Goal: Transaction & Acquisition: Purchase product/service

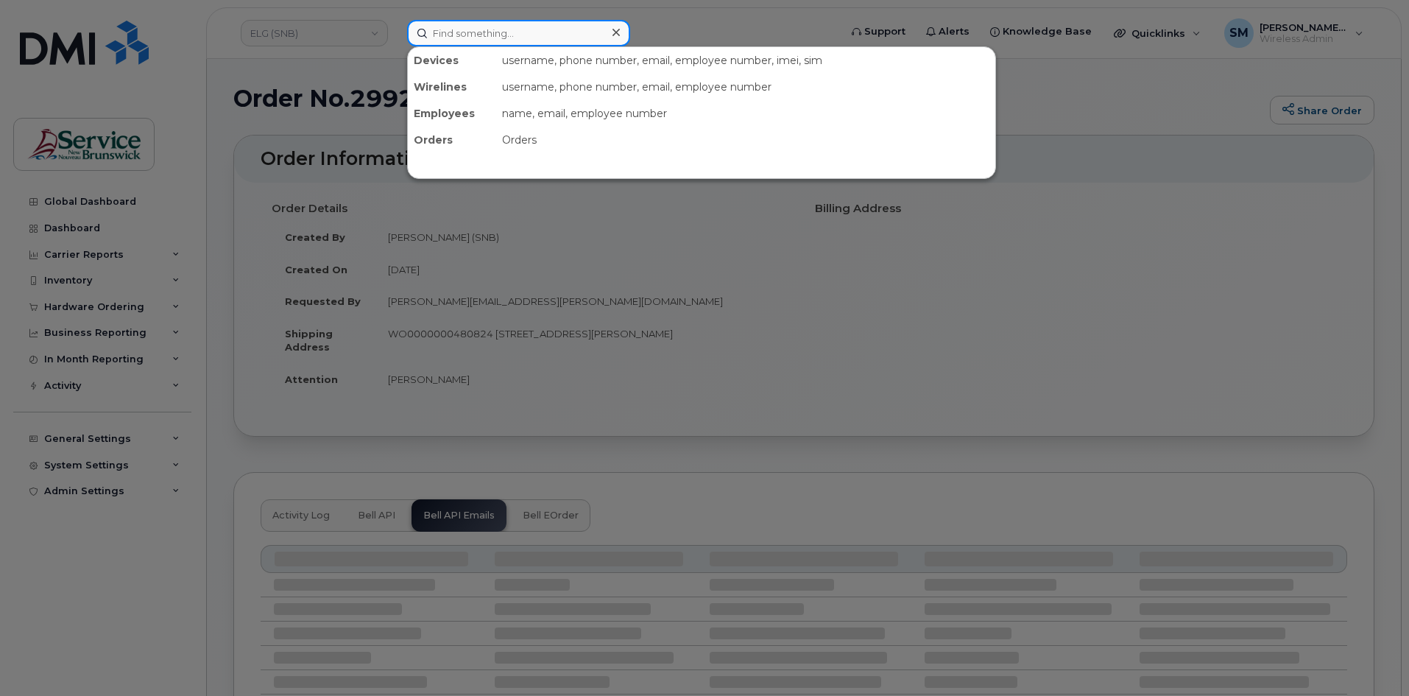
click at [487, 34] on input at bounding box center [518, 33] width 223 height 27
paste input "506 238 0740"
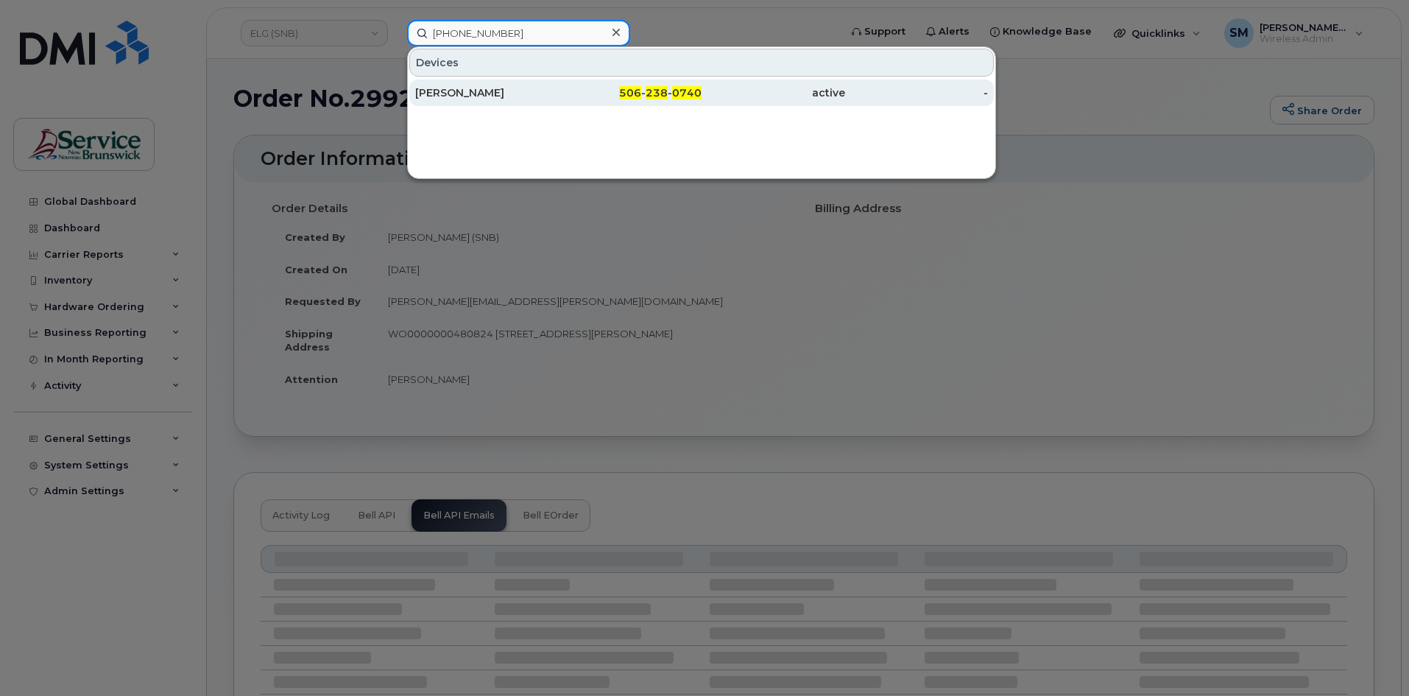
type input "506 238 0740"
click at [480, 90] on div "Thomas Albaret" at bounding box center [487, 92] width 144 height 15
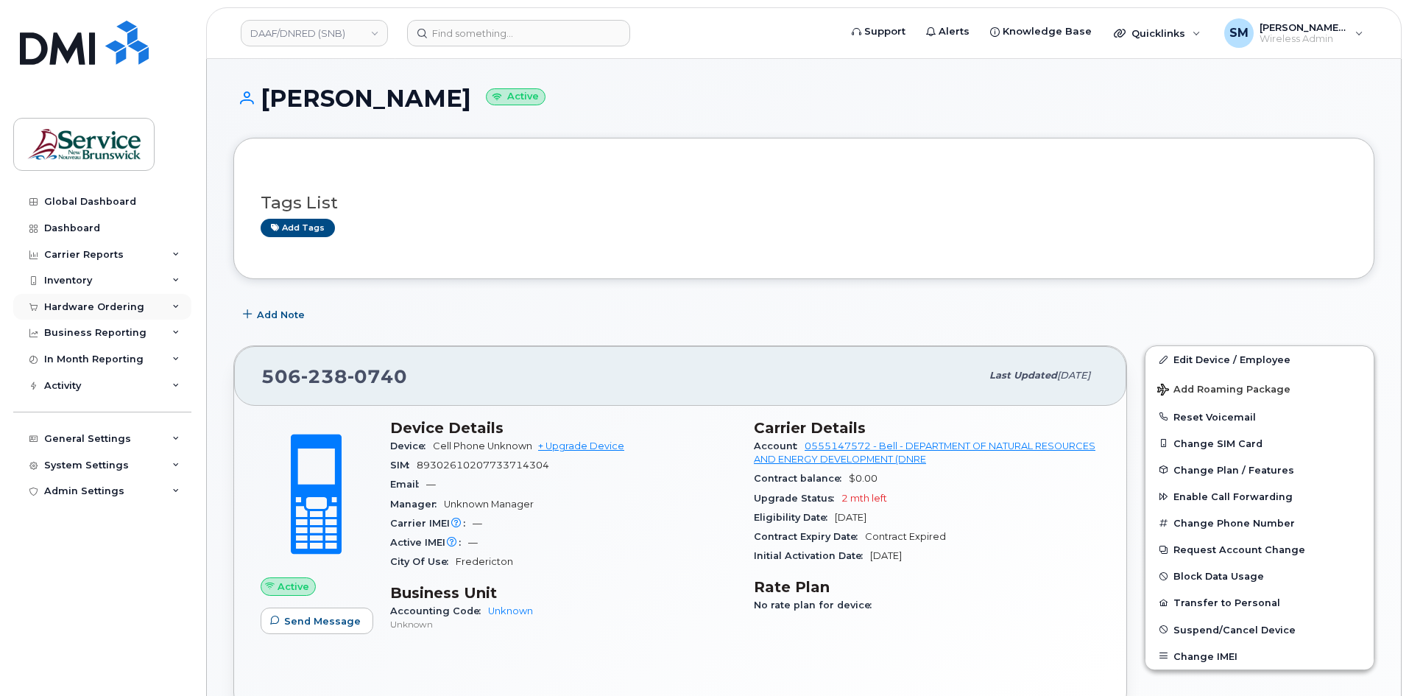
click at [84, 301] on div "Hardware Ordering" at bounding box center [94, 307] width 100 height 12
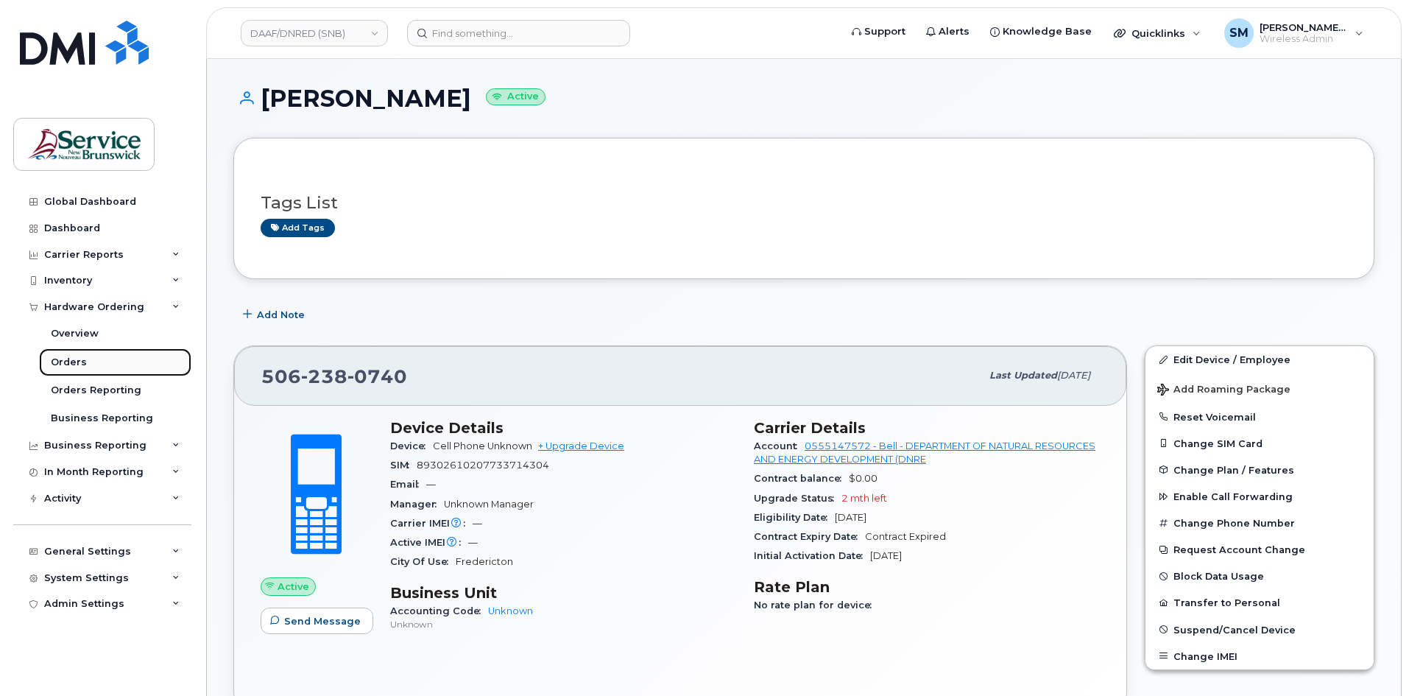
click at [75, 367] on div "Orders" at bounding box center [69, 362] width 36 height 13
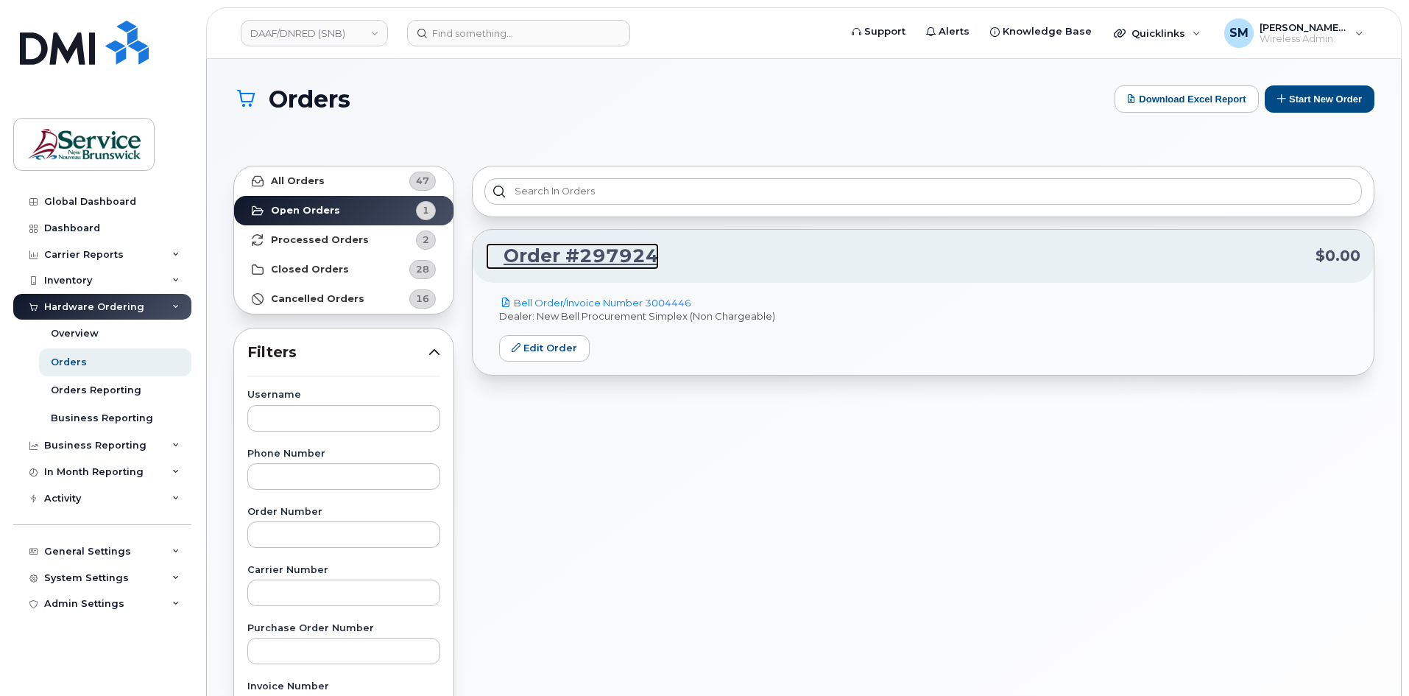
click at [613, 256] on link "Order #297924" at bounding box center [572, 256] width 173 height 27
click at [1332, 106] on button "Start New Order" at bounding box center [1320, 98] width 110 height 27
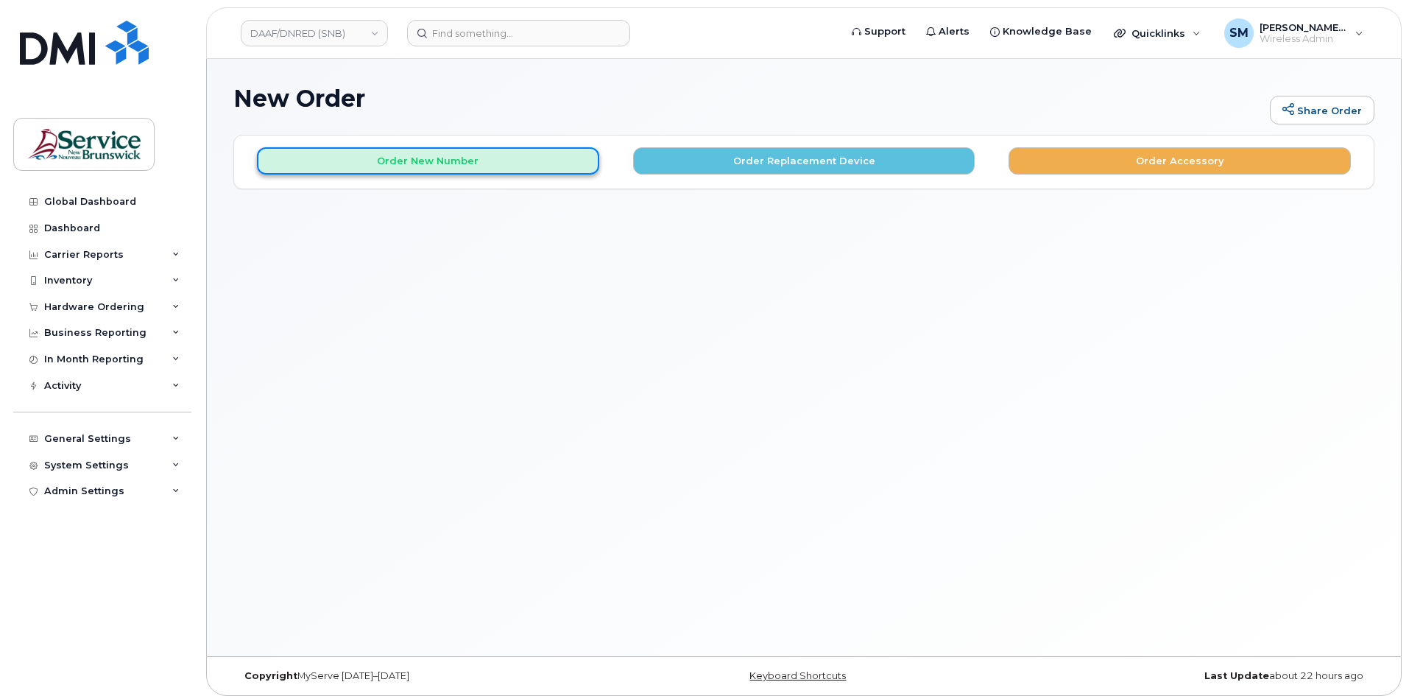
click at [353, 152] on button "Order New Number" at bounding box center [428, 160] width 342 height 27
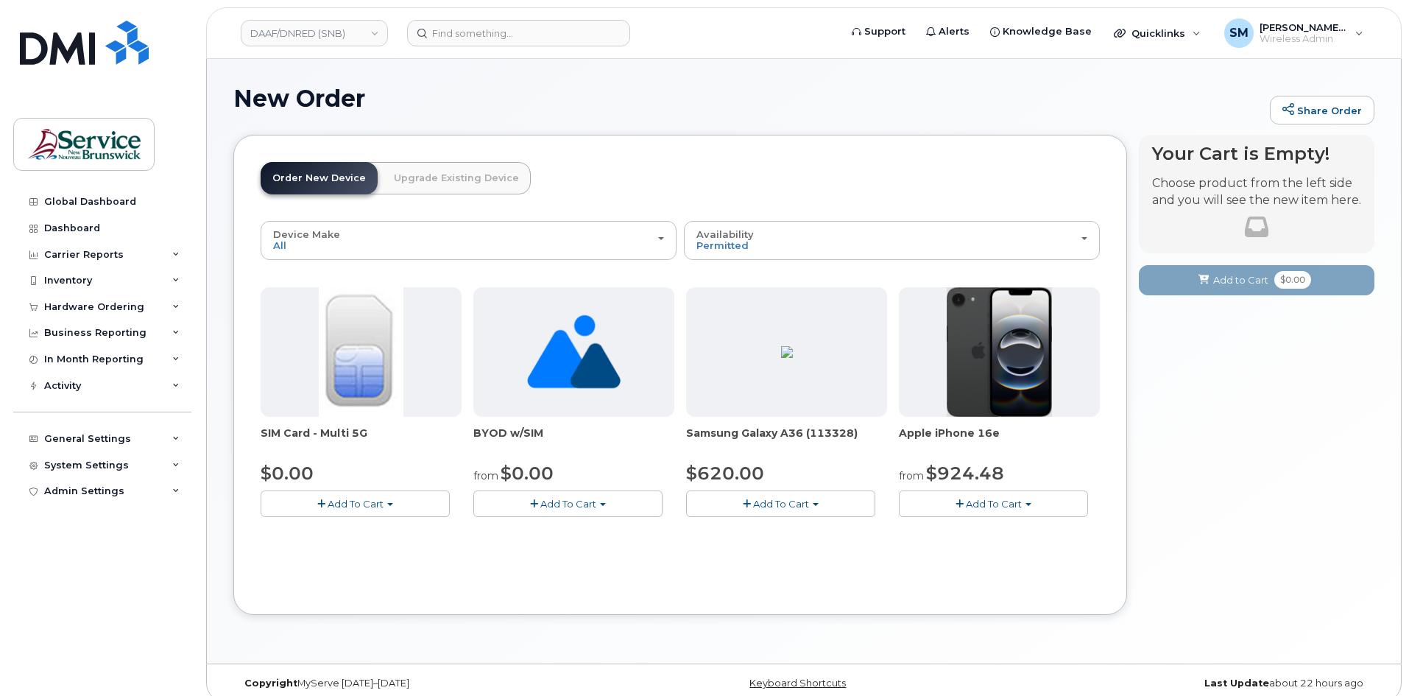
click at [766, 489] on div "Samsung Galaxy A36 (113328) $620.00 Add To Cart Model Black 128 GB is available…" at bounding box center [786, 402] width 201 height 230
click at [769, 499] on span "Add To Cart" at bounding box center [781, 504] width 56 height 12
click at [779, 549] on link "$620.00 - 30-day activation (128GB model)" at bounding box center [810, 549] width 240 height 18
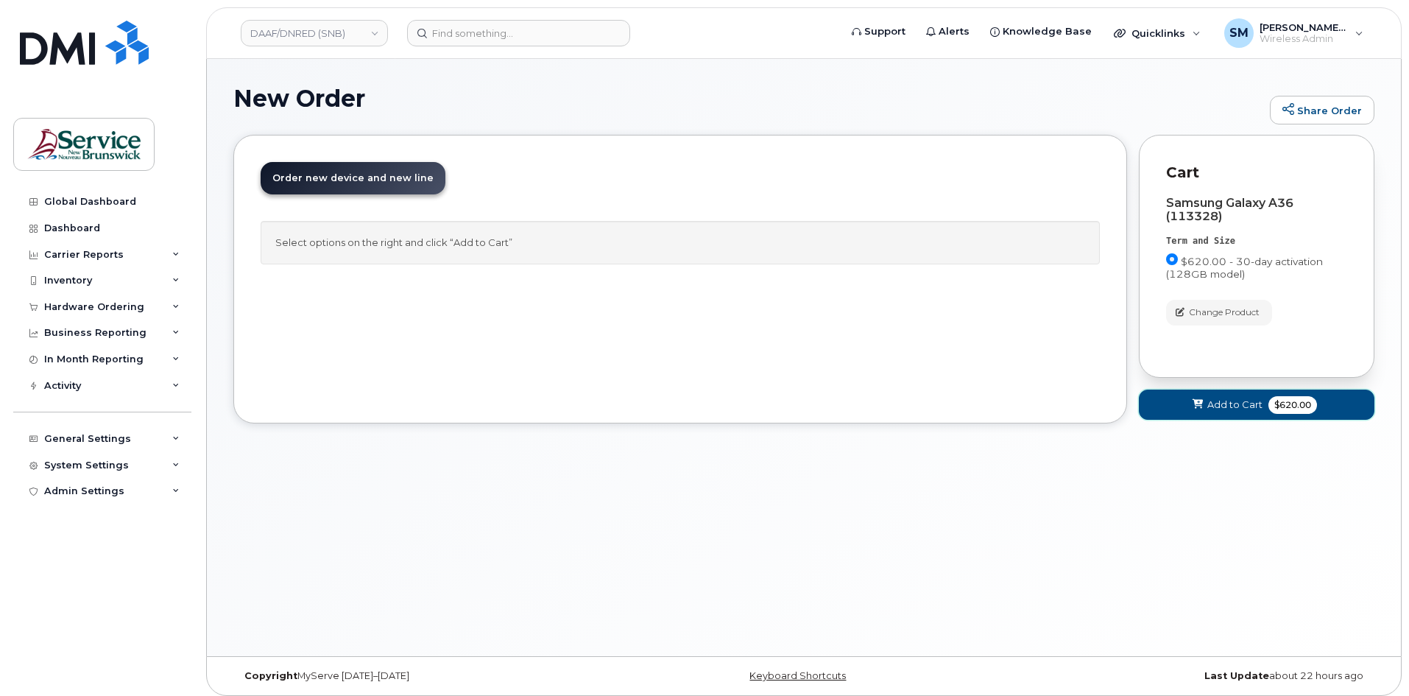
click at [1205, 415] on button "Add to Cart $620.00" at bounding box center [1257, 405] width 236 height 30
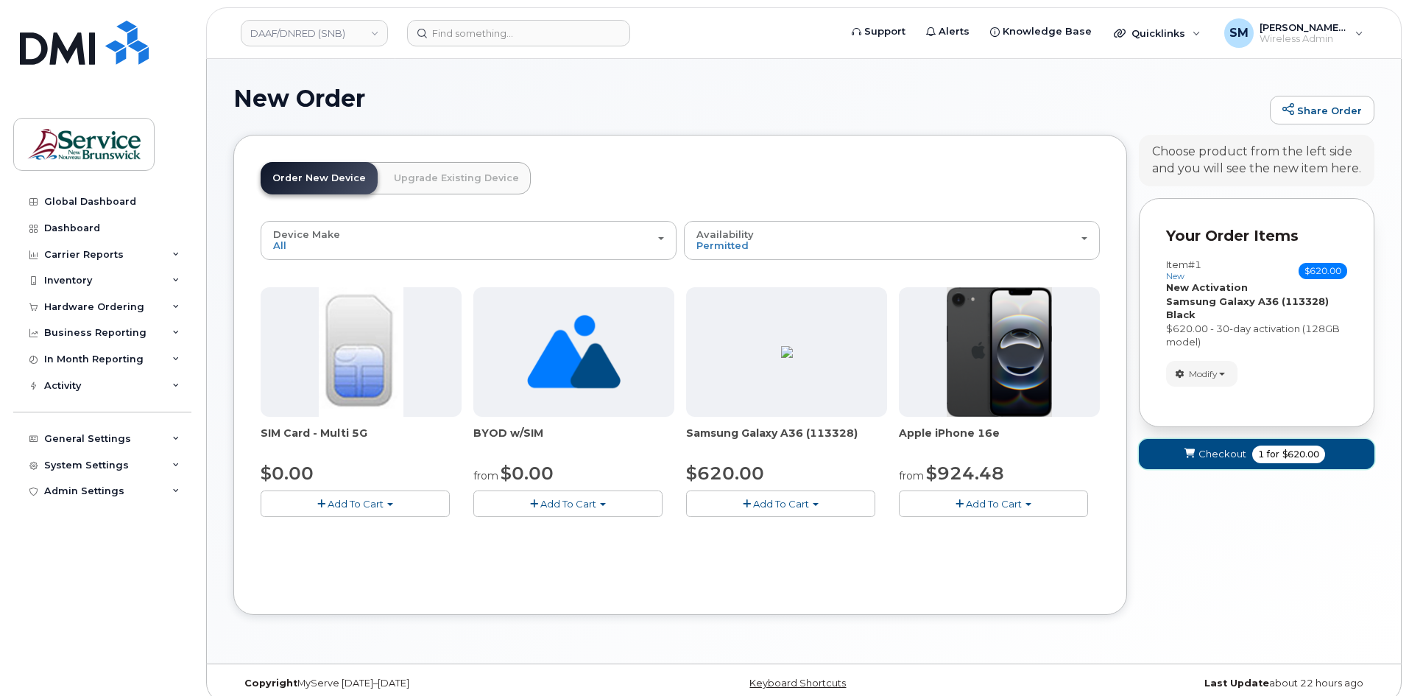
click at [1200, 448] on span "Checkout" at bounding box center [1223, 454] width 48 height 14
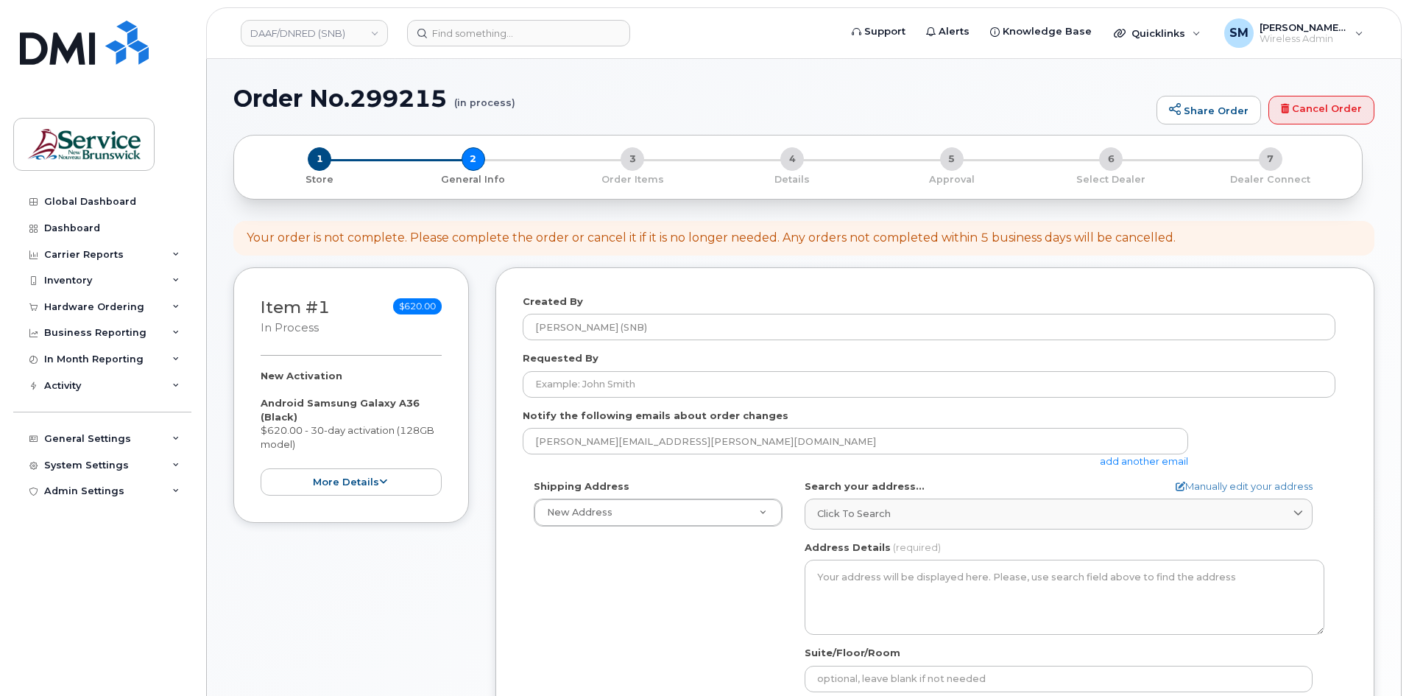
select select
click at [1317, 108] on link "Cancel Order" at bounding box center [1322, 110] width 106 height 29
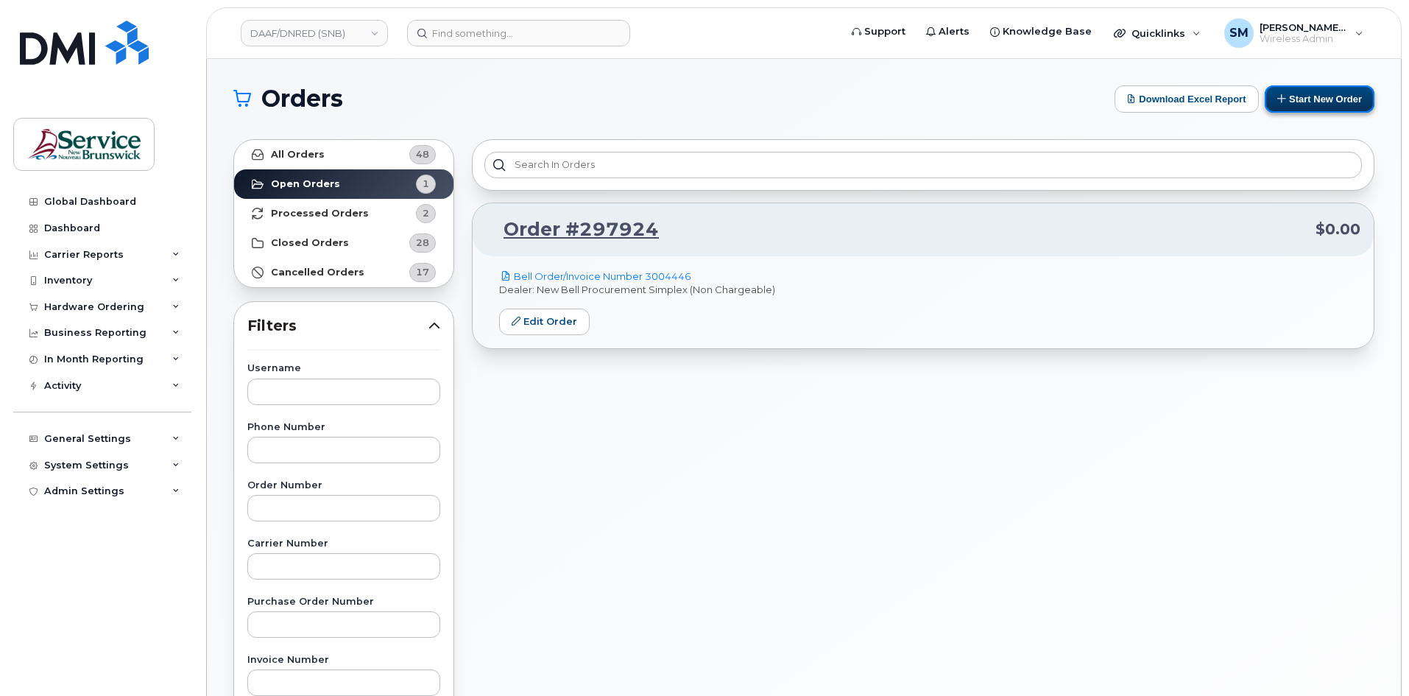
click at [1314, 86] on button "Start New Order" at bounding box center [1320, 98] width 110 height 27
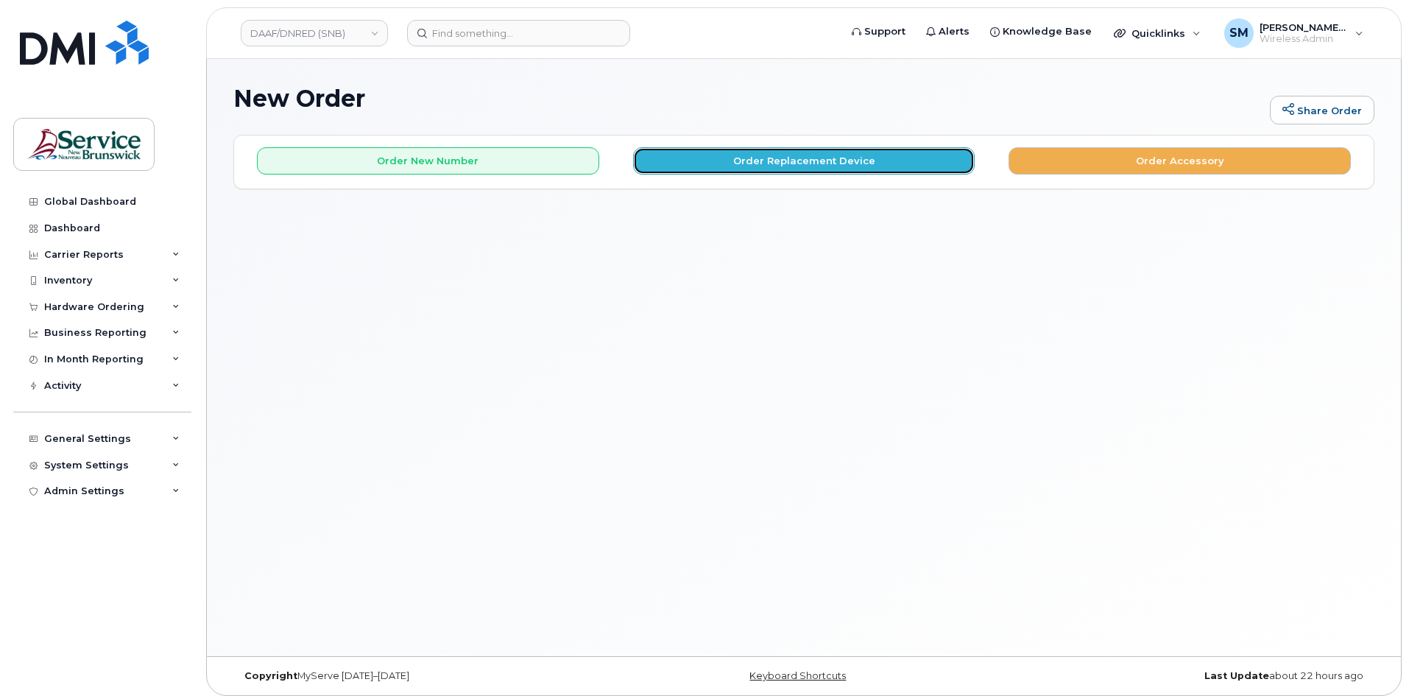
click at [796, 158] on button "Order Replacement Device" at bounding box center [804, 160] width 342 height 27
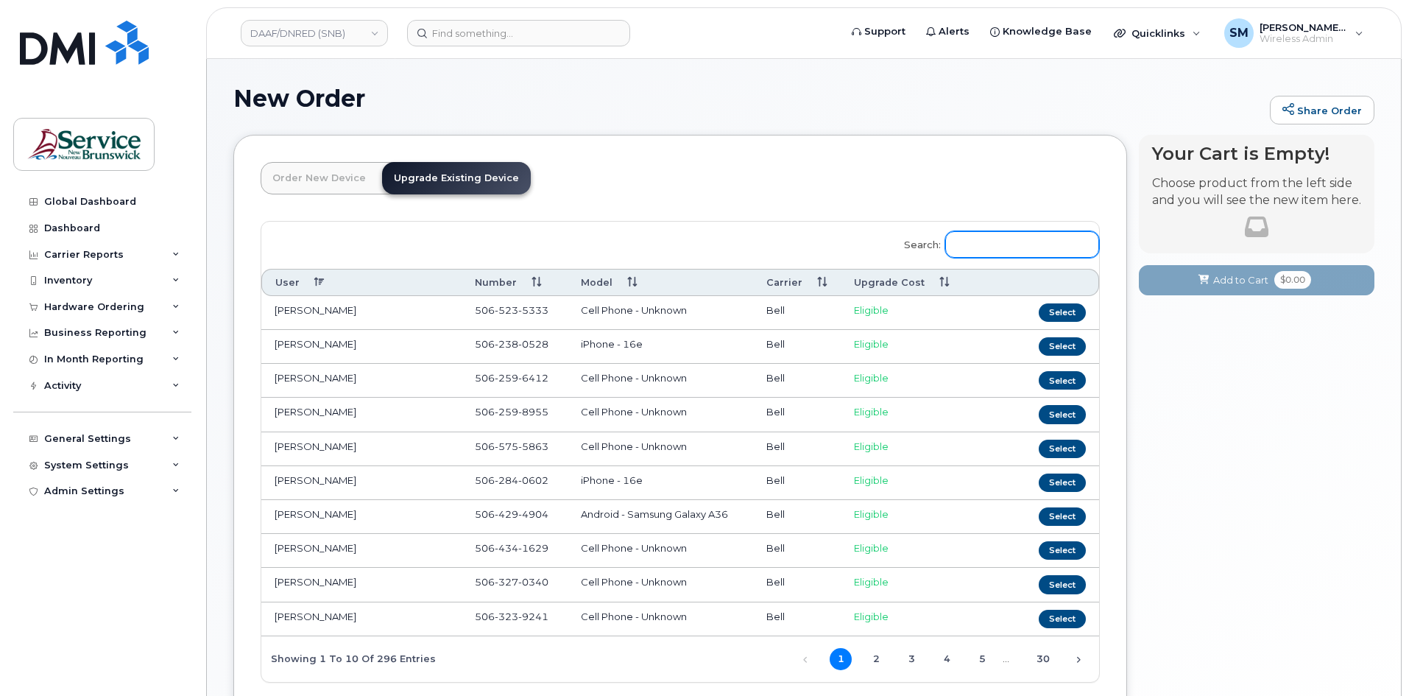
click at [997, 243] on input "Search:" at bounding box center [1023, 244] width 154 height 27
paste input "506 238 0740"
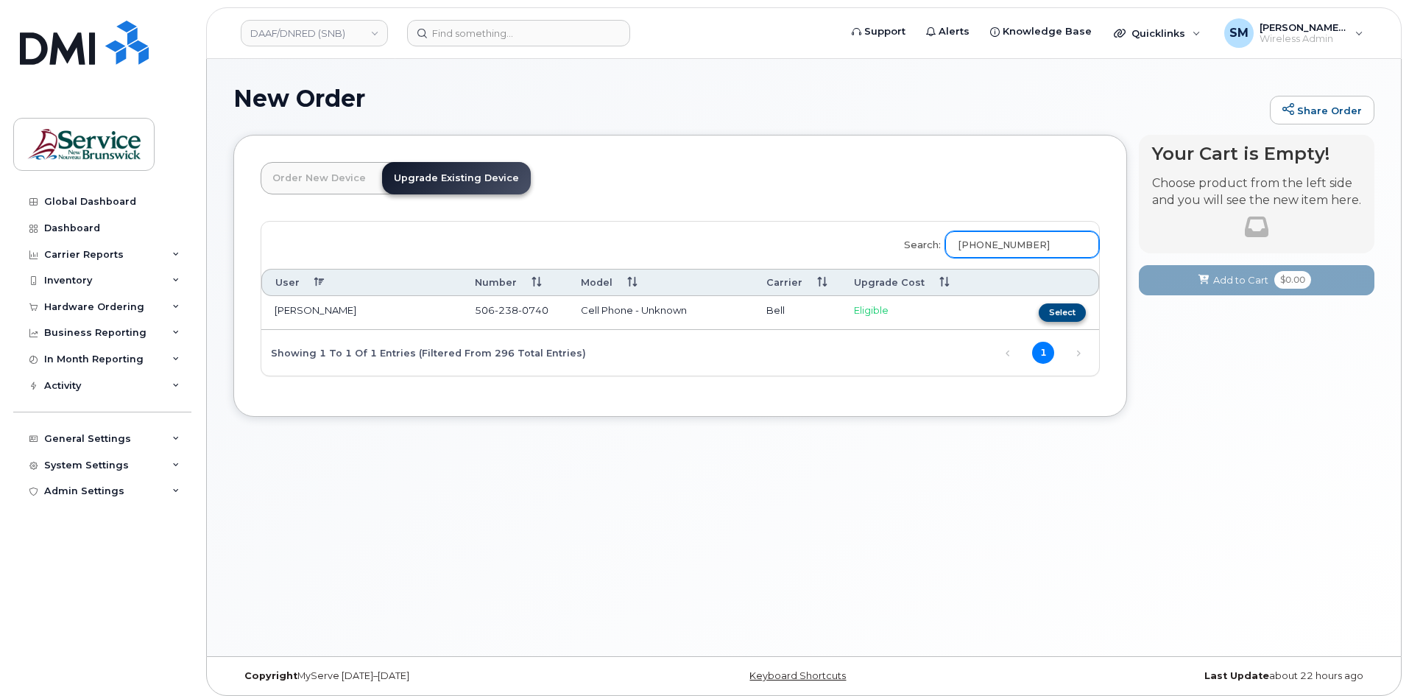
type input "506 238 0740"
click at [1051, 311] on button "Select" at bounding box center [1062, 312] width 47 height 18
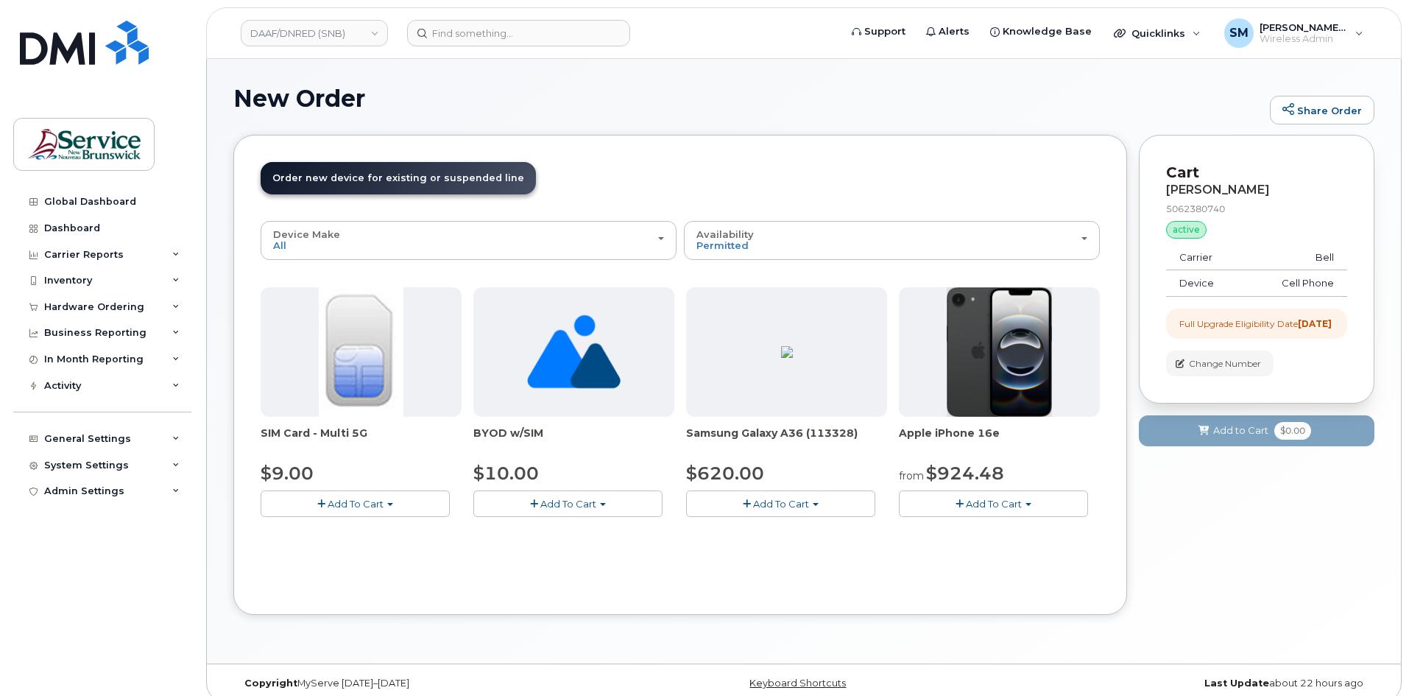
click at [788, 498] on span "Add To Cart" at bounding box center [781, 504] width 56 height 12
click at [802, 552] on link "$620.00 - Outright purchase (128GB model)" at bounding box center [812, 549] width 244 height 18
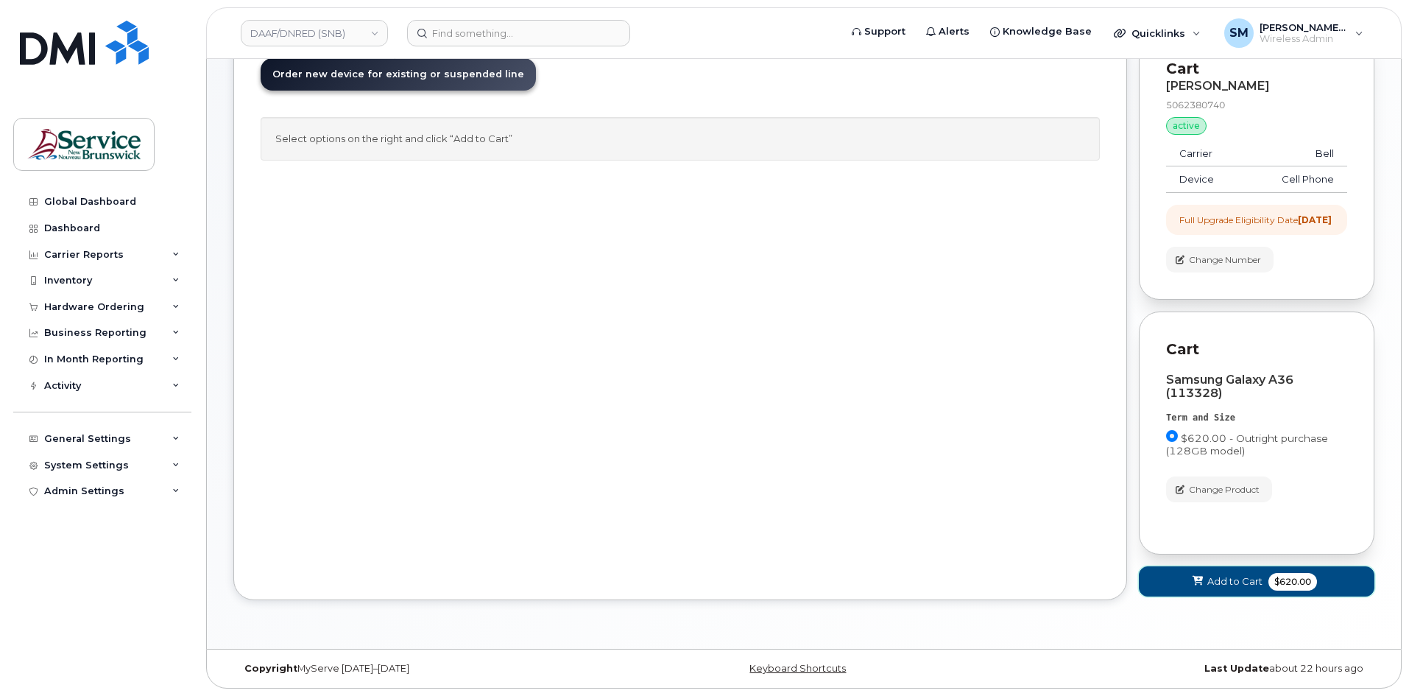
click at [1193, 578] on icon at bounding box center [1198, 582] width 10 height 10
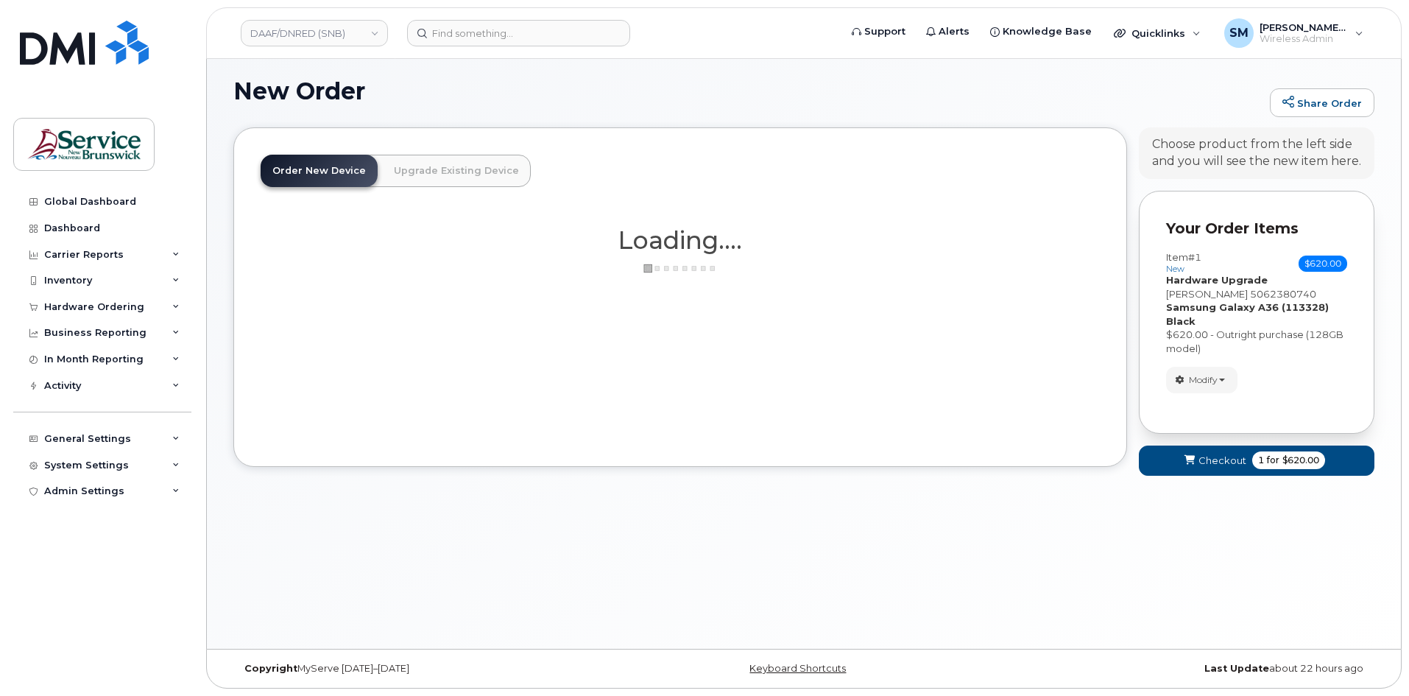
scroll to position [15, 0]
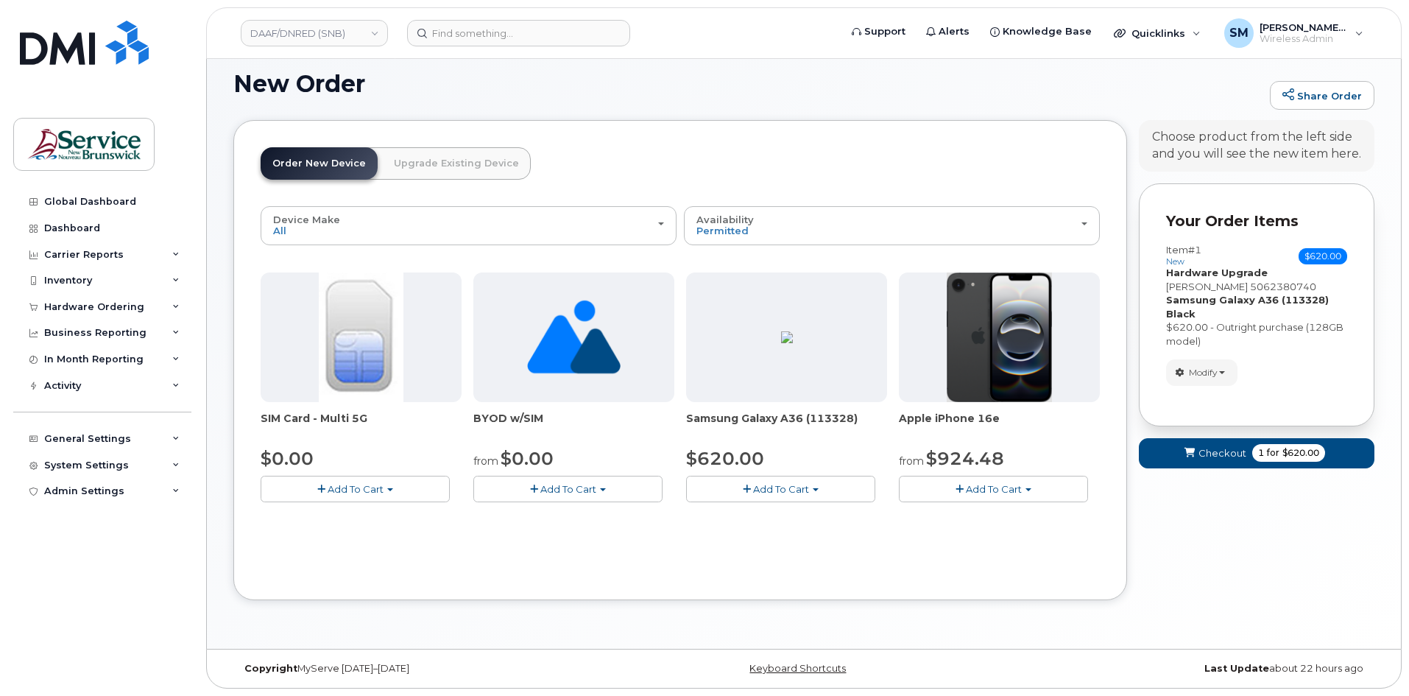
click at [804, 477] on button "Add To Cart" at bounding box center [780, 489] width 189 height 26
click at [783, 535] on link "$620.00 - 30-day activation (128GB model)" at bounding box center [810, 534] width 240 height 18
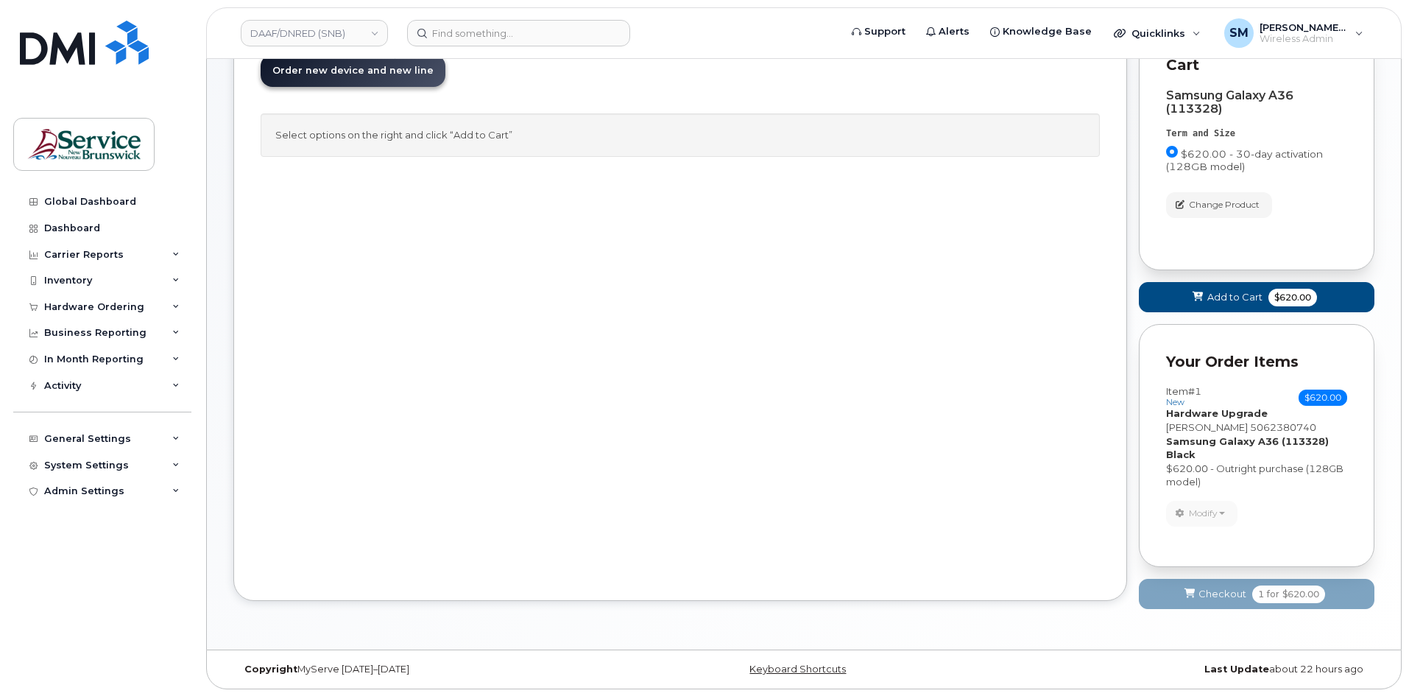
scroll to position [108, 0]
click at [1011, 415] on div "Order New Device Upgrade Existing Device Order new device and new line Order ne…" at bounding box center [680, 314] width 894 height 574
click at [1242, 291] on span "Add to Cart" at bounding box center [1235, 296] width 55 height 14
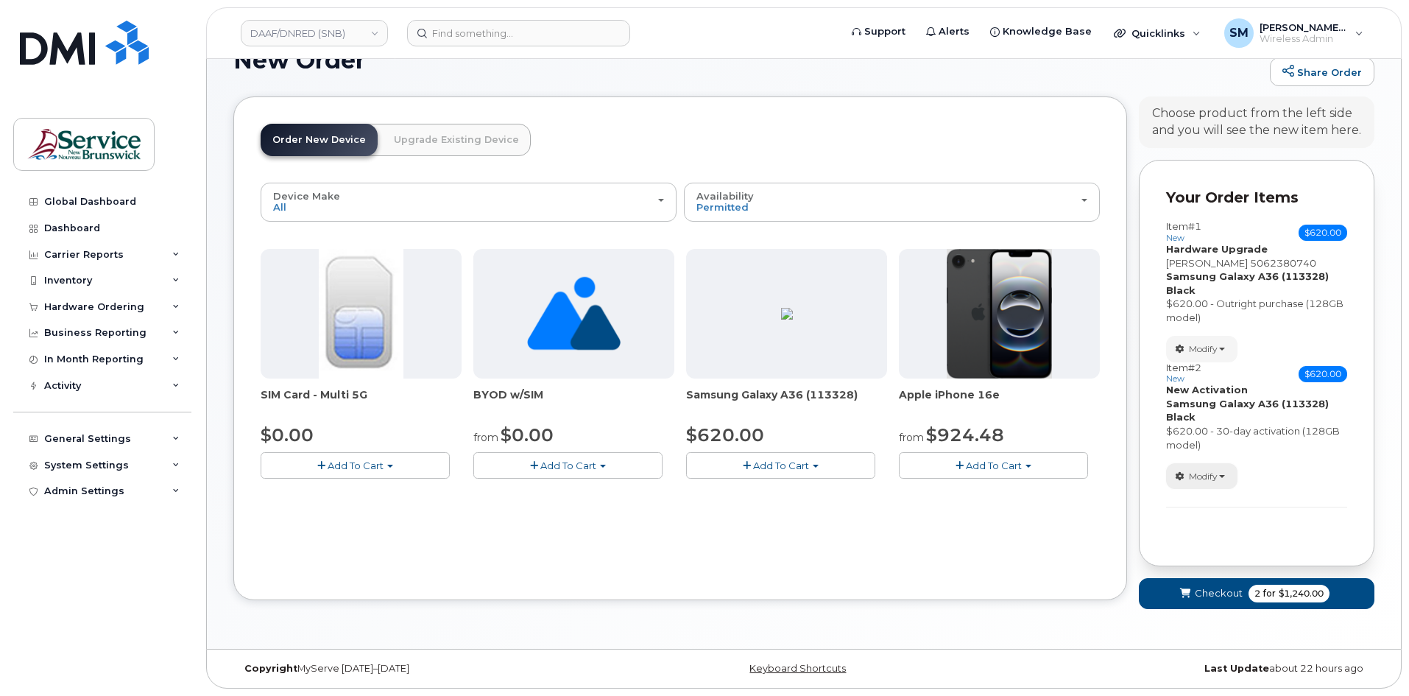
click at [1220, 482] on button "Modify" at bounding box center [1201, 476] width 71 height 26
click at [1215, 542] on span "Remove" at bounding box center [1206, 542] width 49 height 11
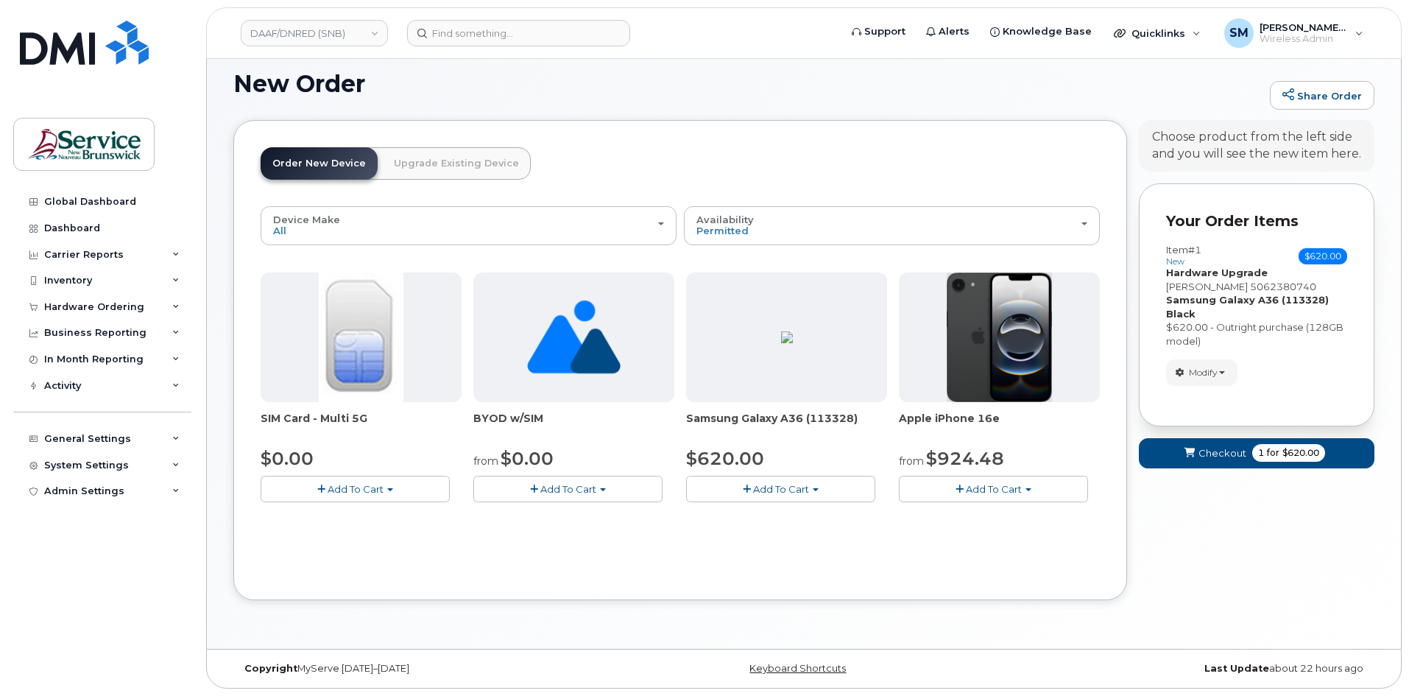
scroll to position [15, 0]
click at [1219, 457] on span "Checkout" at bounding box center [1223, 453] width 48 height 14
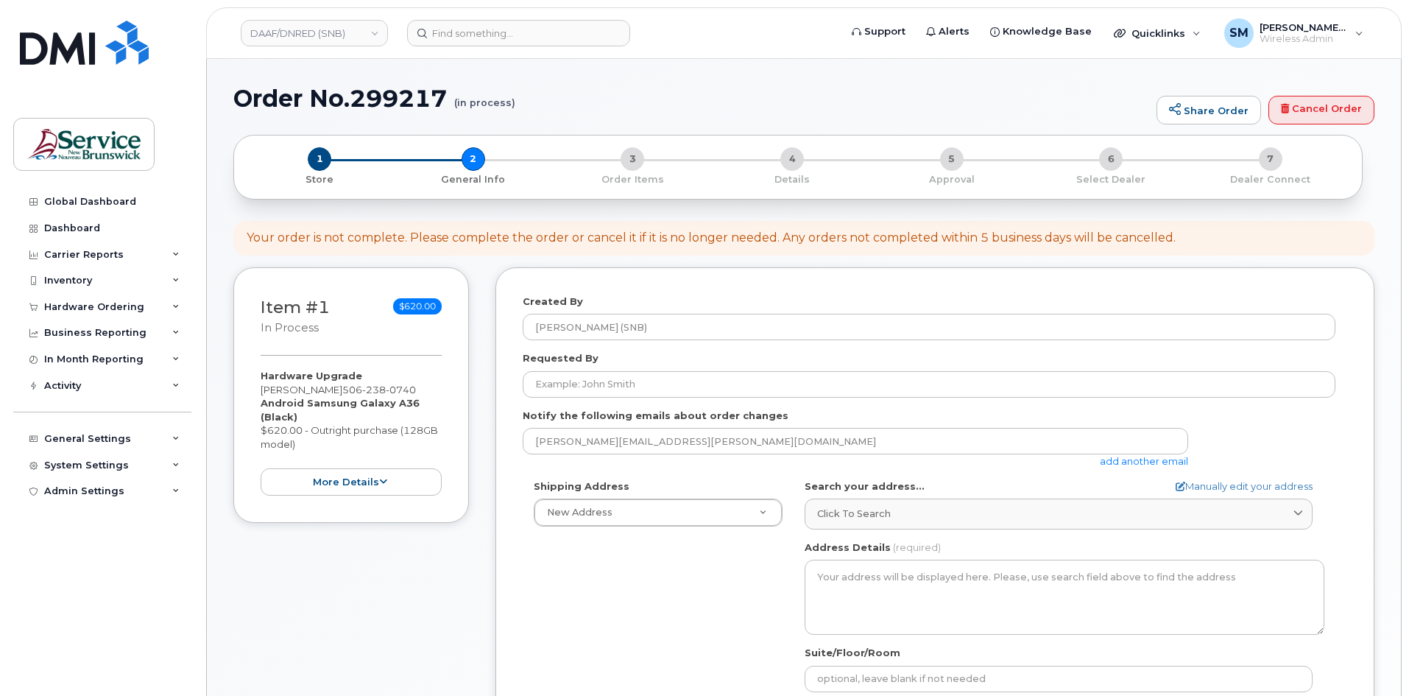
select select
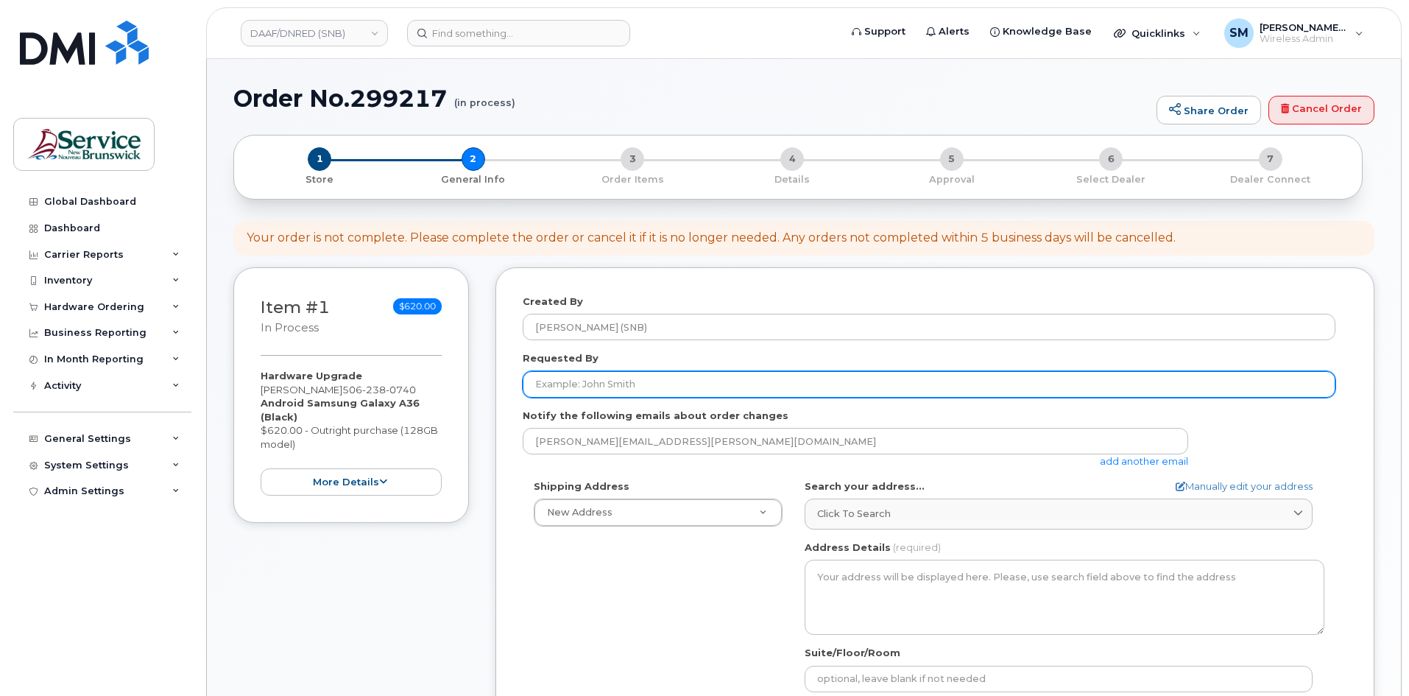
click at [645, 373] on input "Requested By" at bounding box center [929, 384] width 813 height 27
paste input "[PERSON_NAME][EMAIL_ADDRESS][PERSON_NAME][DOMAIN_NAME]"
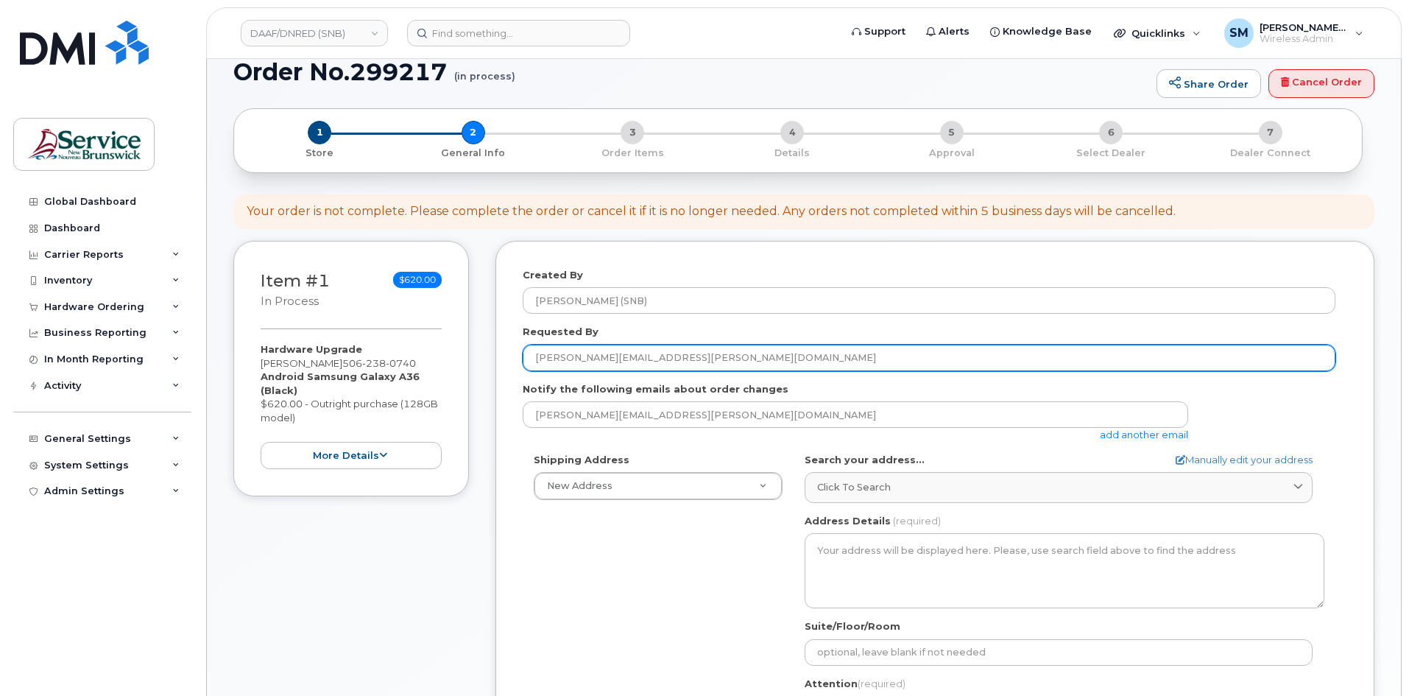
scroll to position [74, 0]
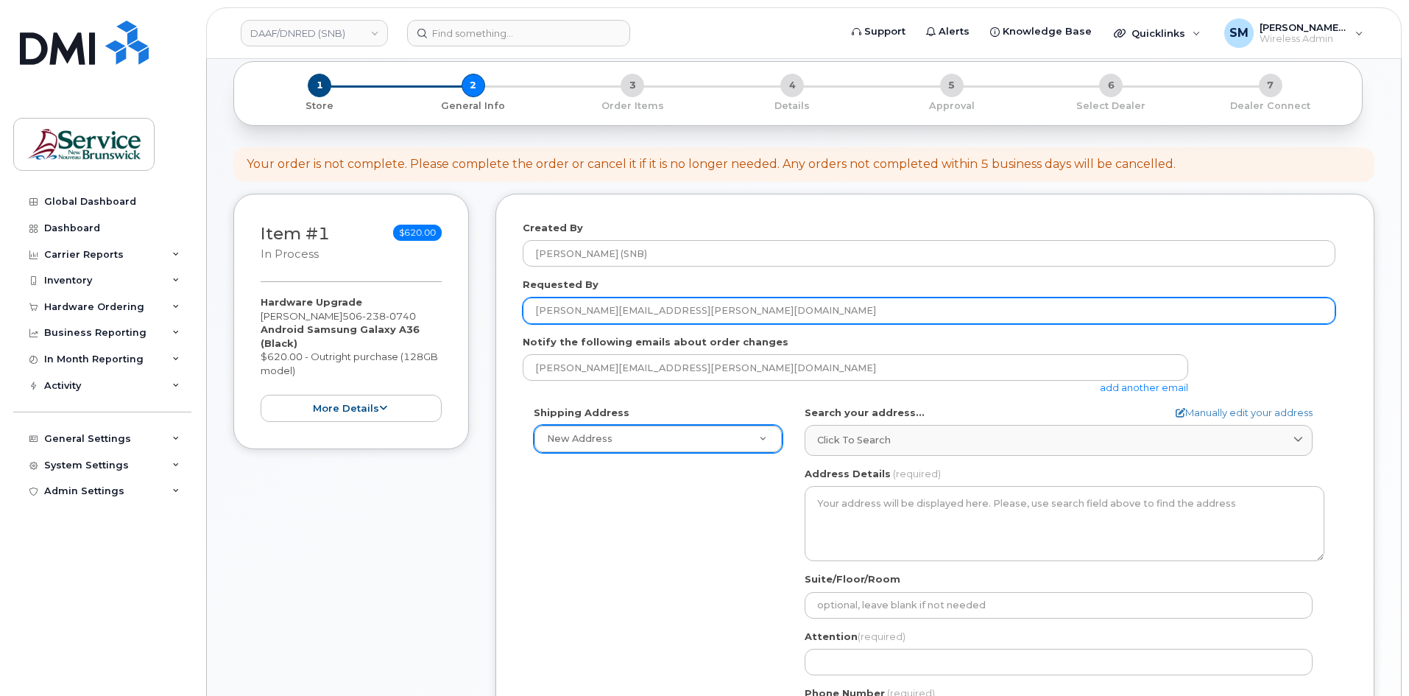
type input "[PERSON_NAME][EMAIL_ADDRESS][PERSON_NAME][DOMAIN_NAME]"
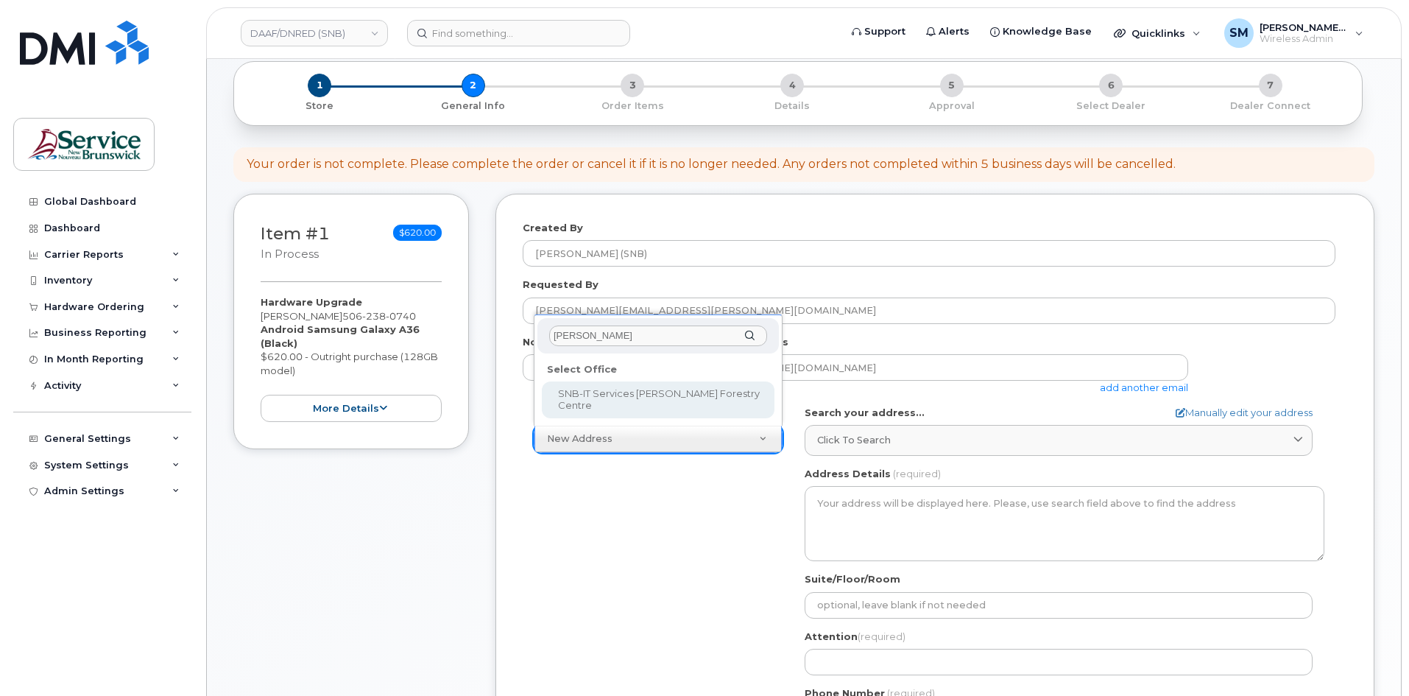
type input "[PERSON_NAME]"
select select
type textarea "[STREET_ADDRESS] [STREET_ADDRESS]"
type input "[PERSON_NAME]"
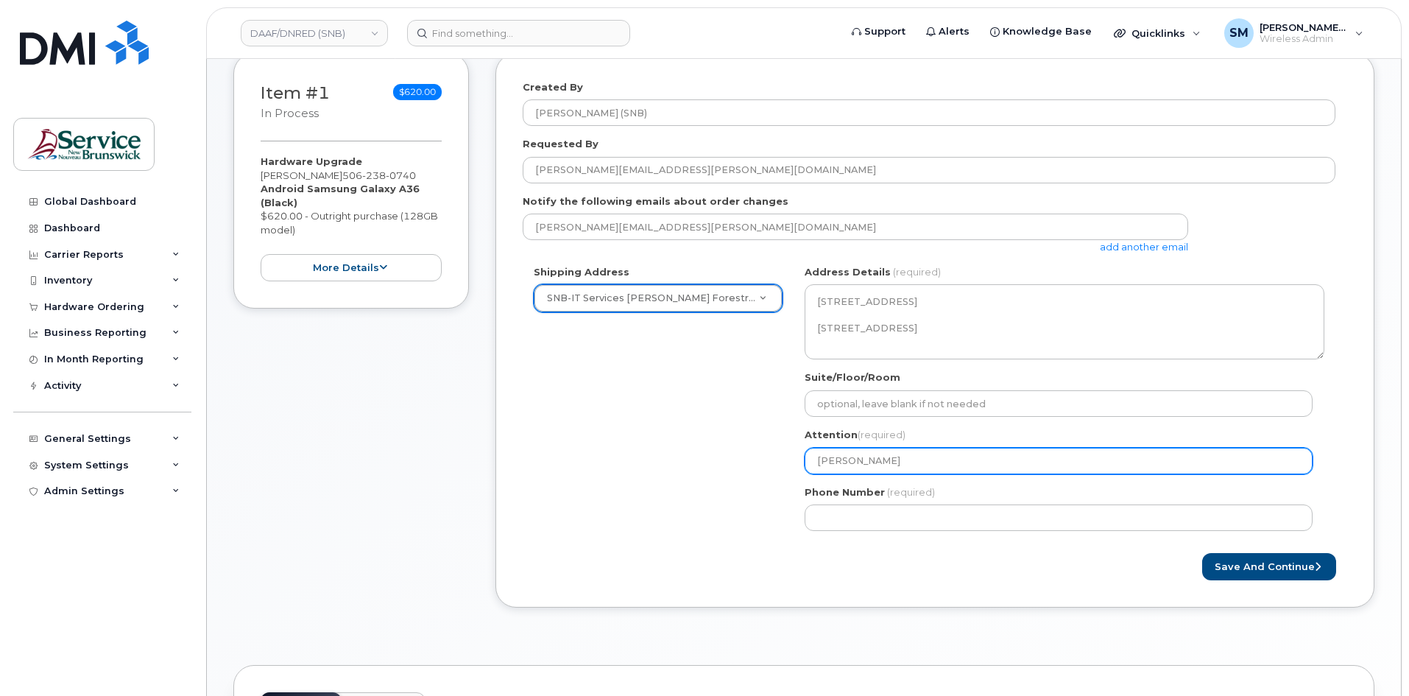
scroll to position [221, 0]
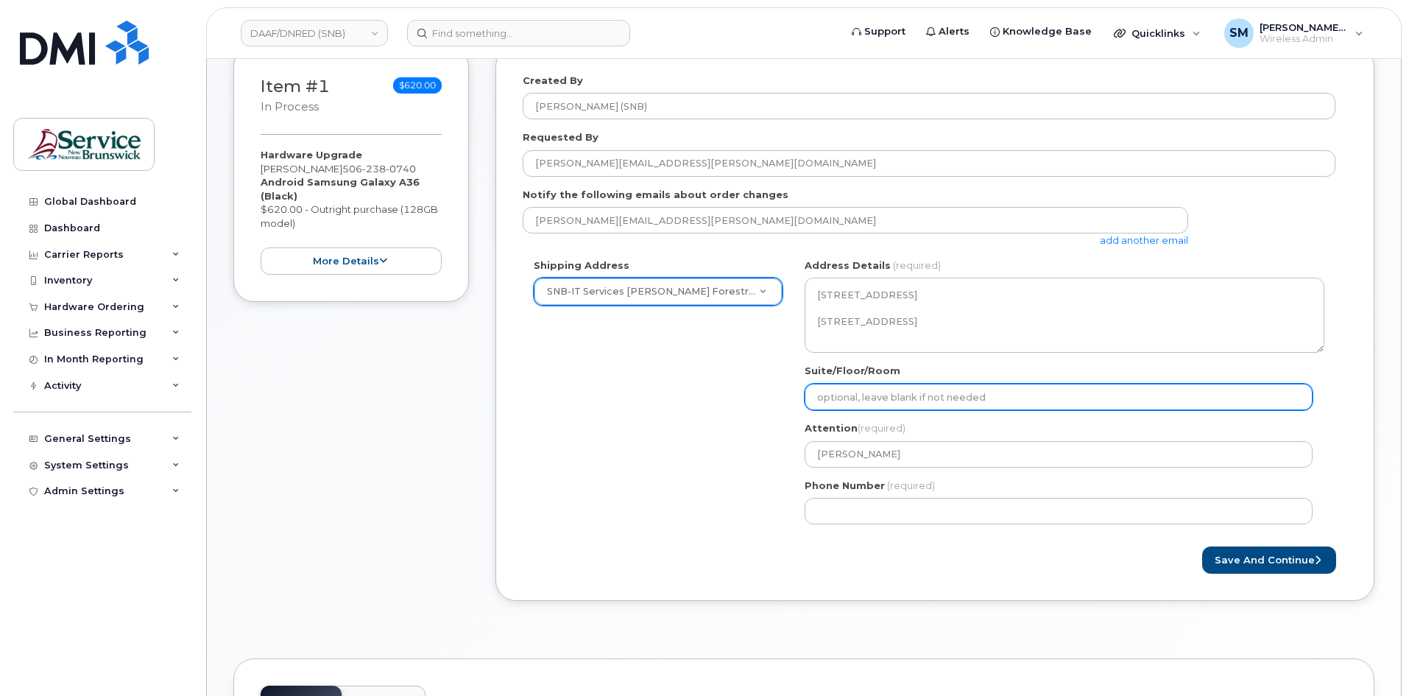
click at [947, 390] on input "Suite/Floor/Room" at bounding box center [1059, 397] width 508 height 27
paste input "WO0000000480942"
select select
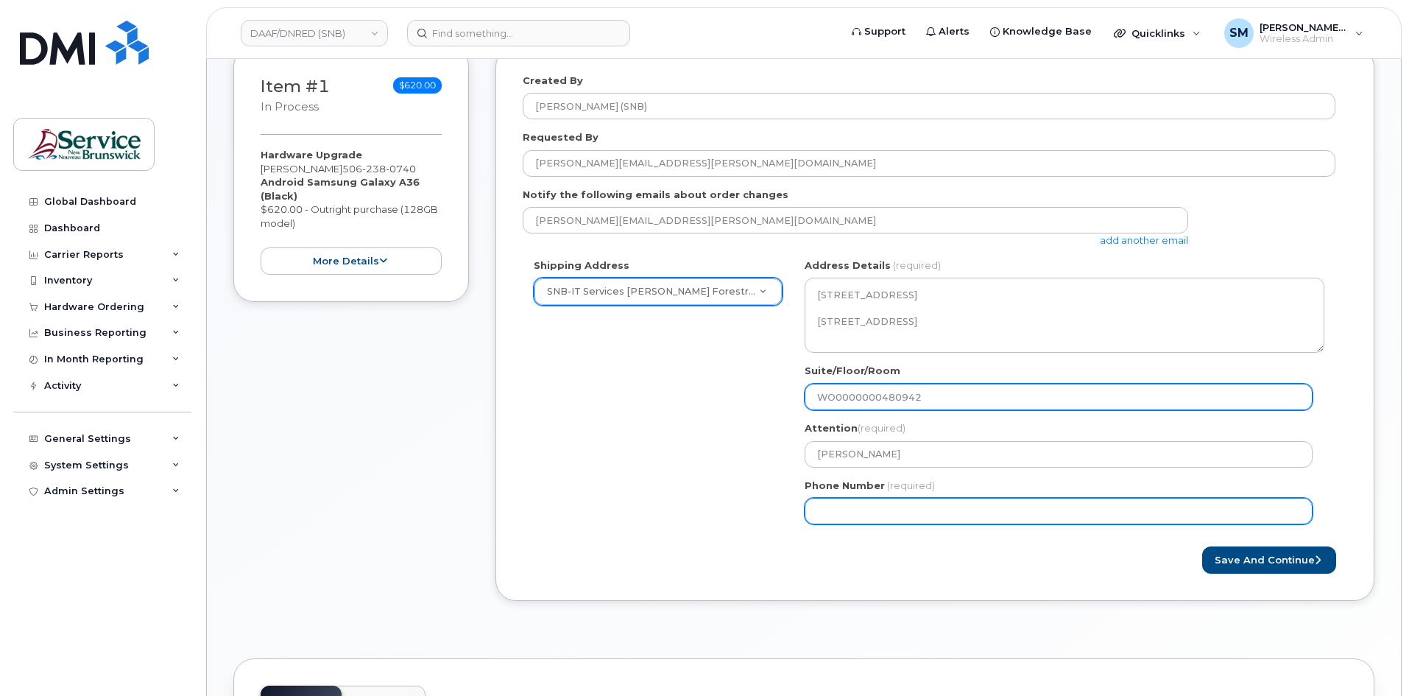
type input "WO0000000480942"
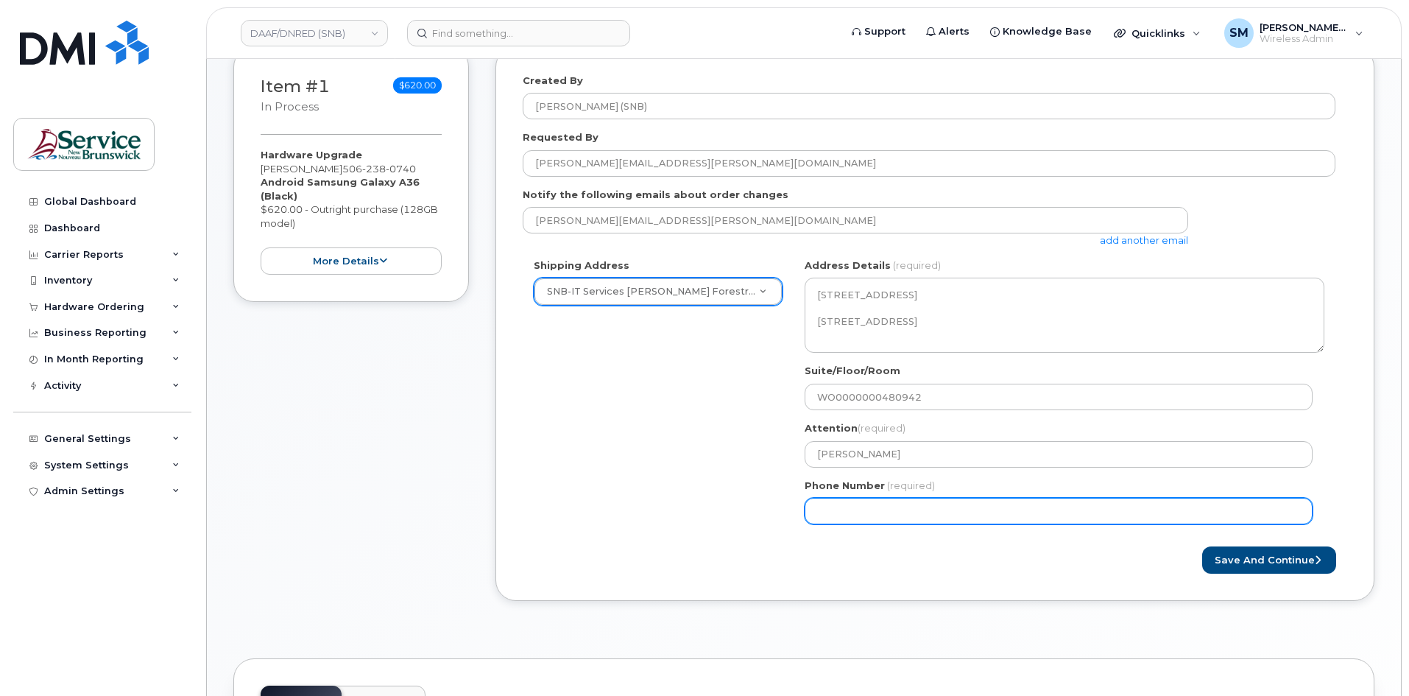
click at [851, 507] on input "Phone Number" at bounding box center [1059, 511] width 508 height 27
select select
type input "506639633"
select select
type input "5066396338"
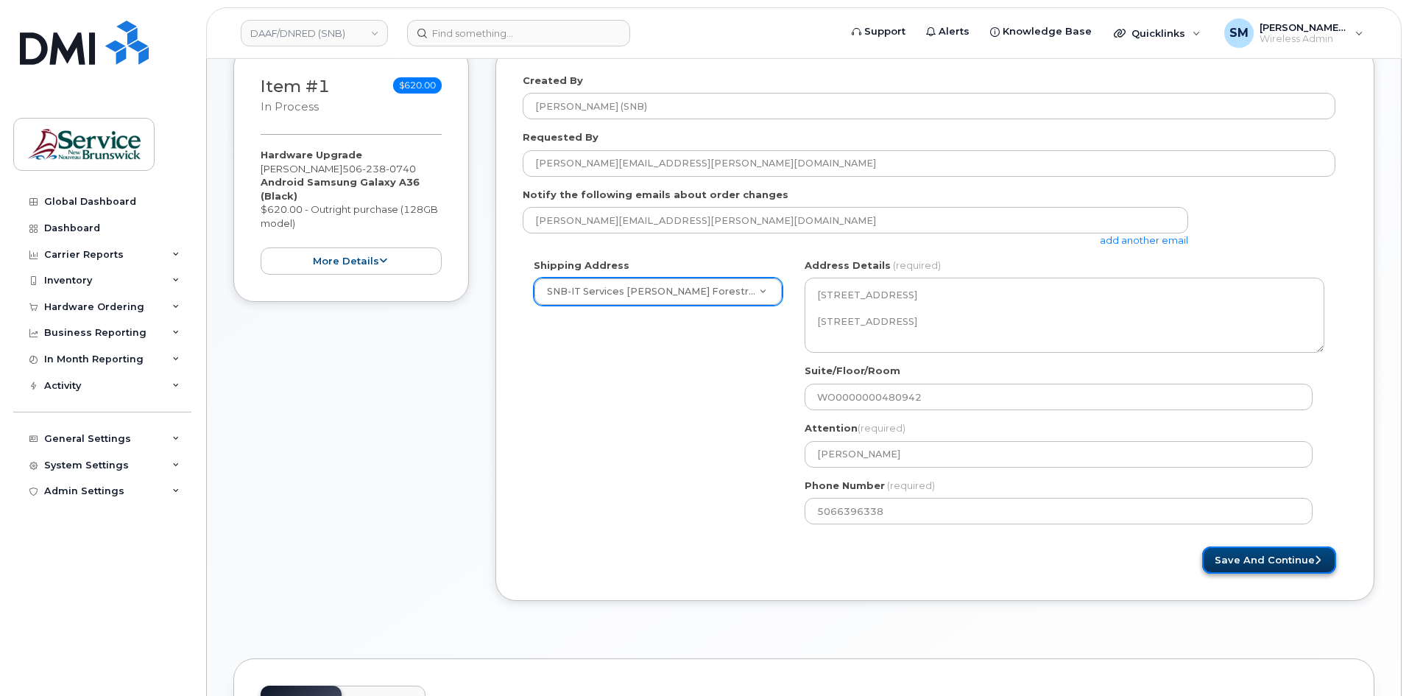
click at [1243, 566] on button "Save and Continue" at bounding box center [1270, 559] width 134 height 27
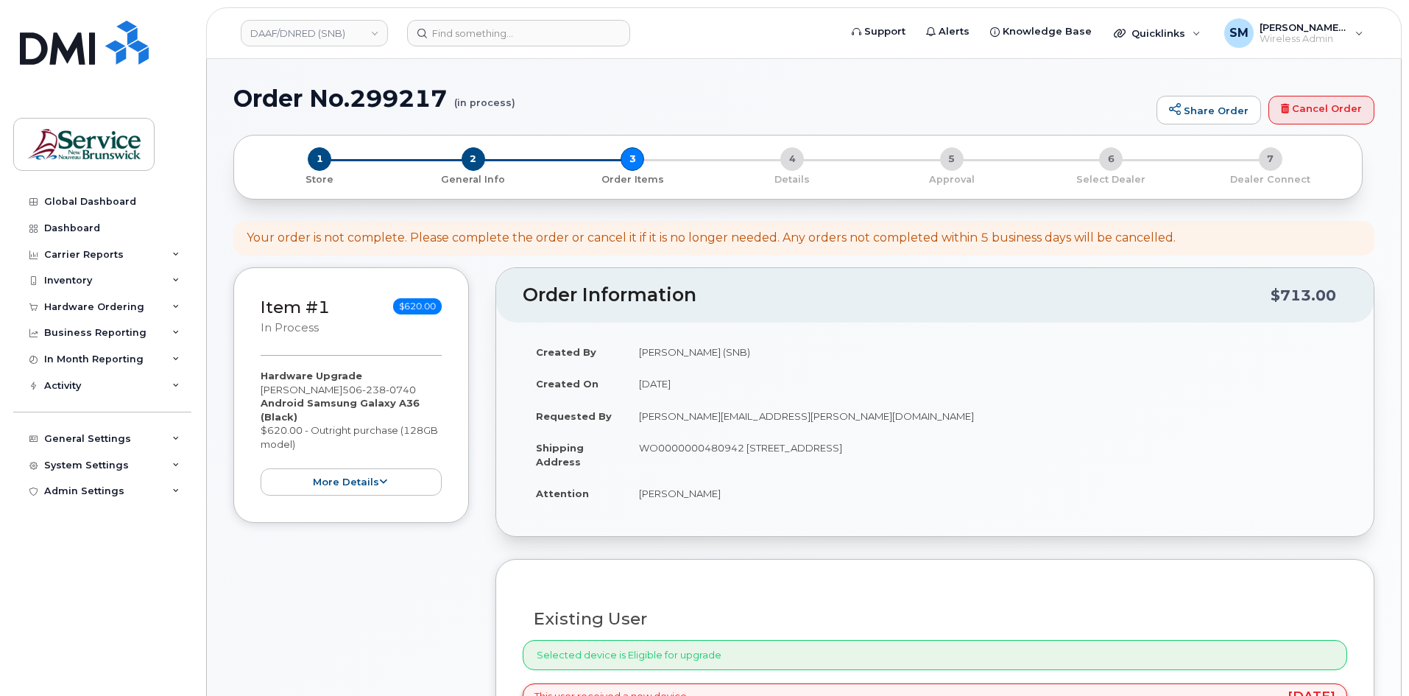
select select
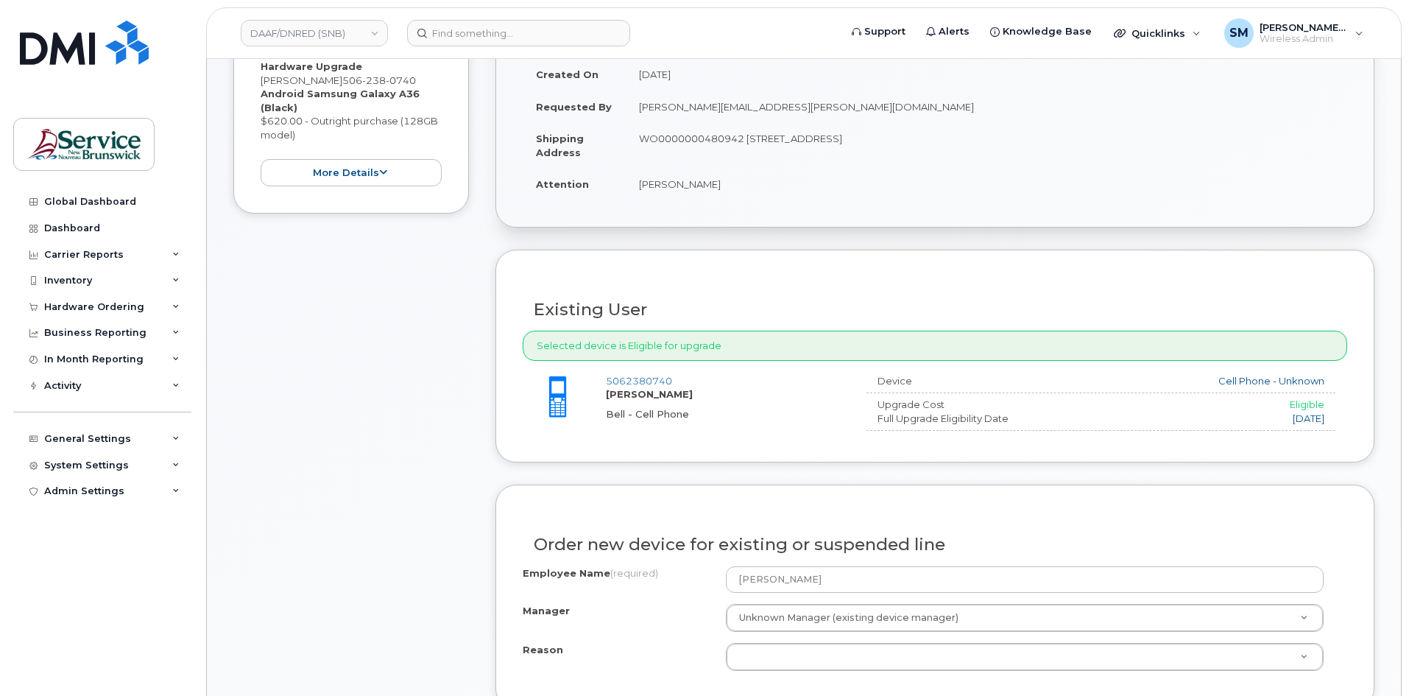
scroll to position [368, 0]
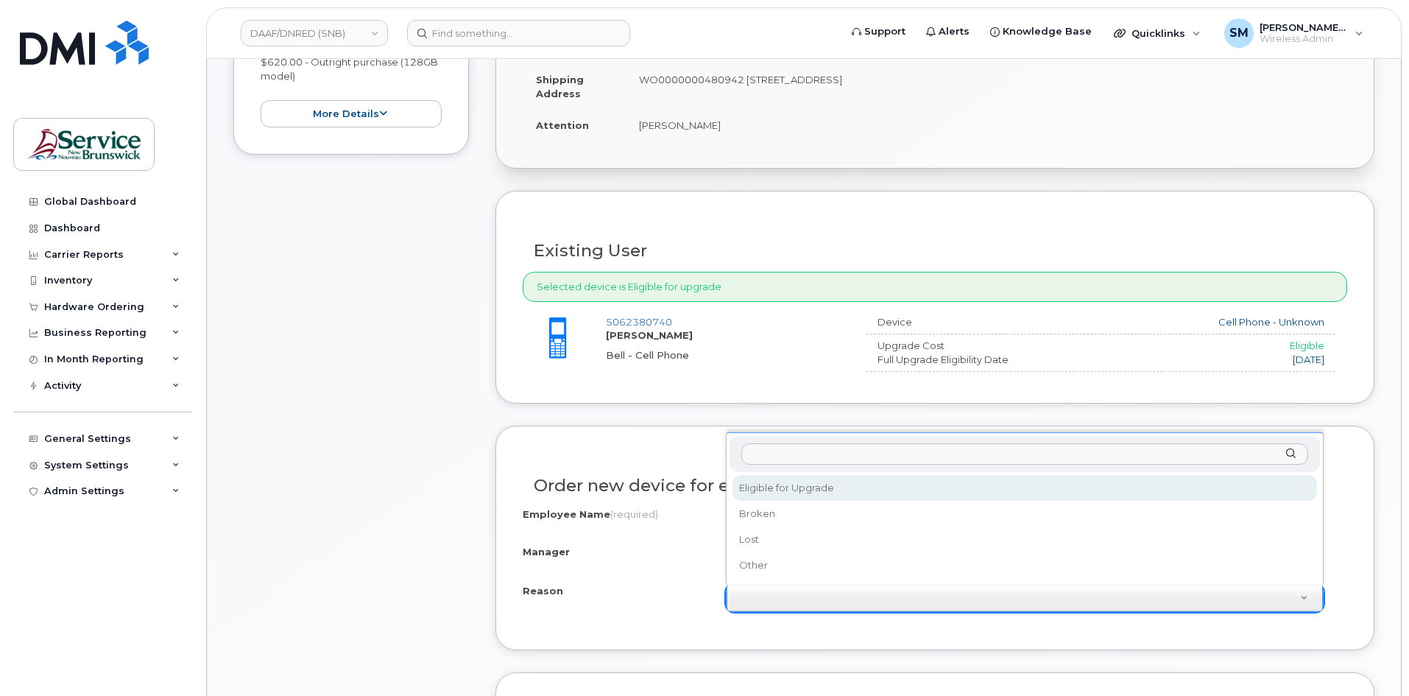
select select "eligible_for_upgrade"
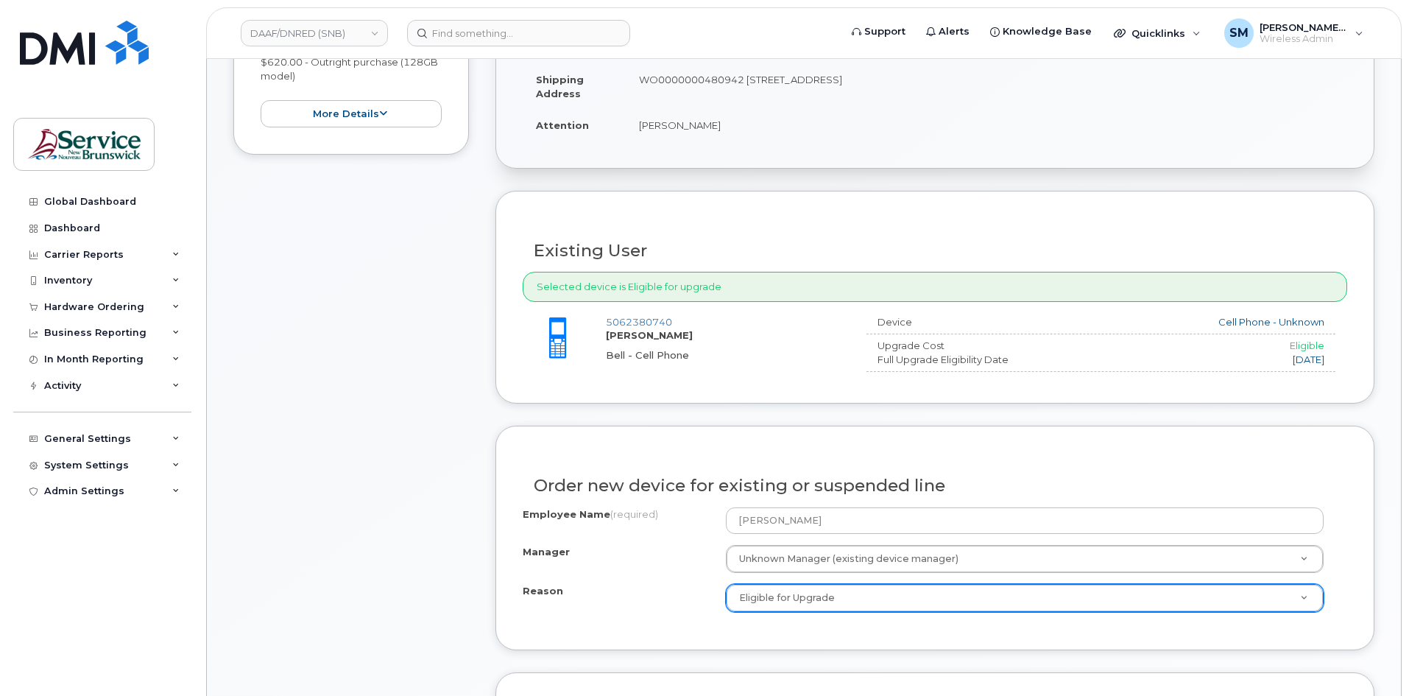
click at [620, 566] on div "Manager Unknown Manager (existing device manager) Manager Manager Unknown Manag…" at bounding box center [935, 559] width 825 height 28
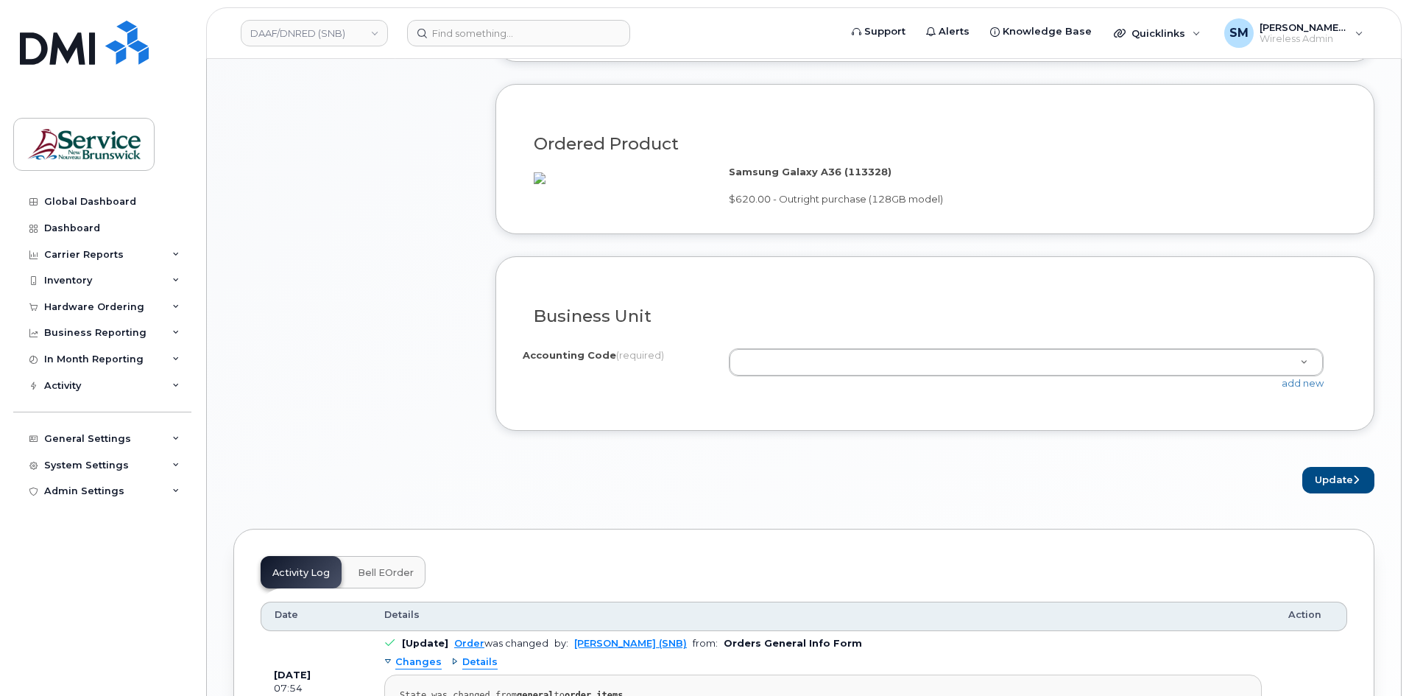
scroll to position [957, 0]
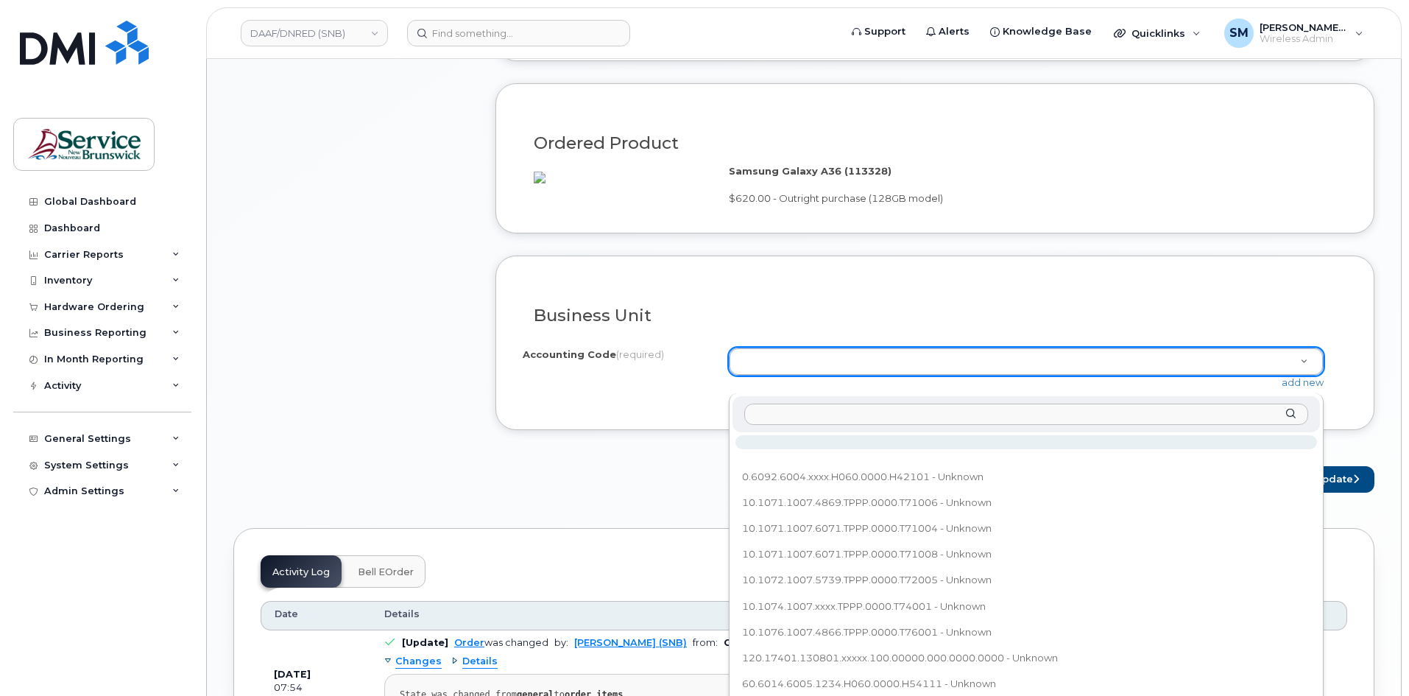
type input "60.6092.6004.4866.H060.0000.H42101"
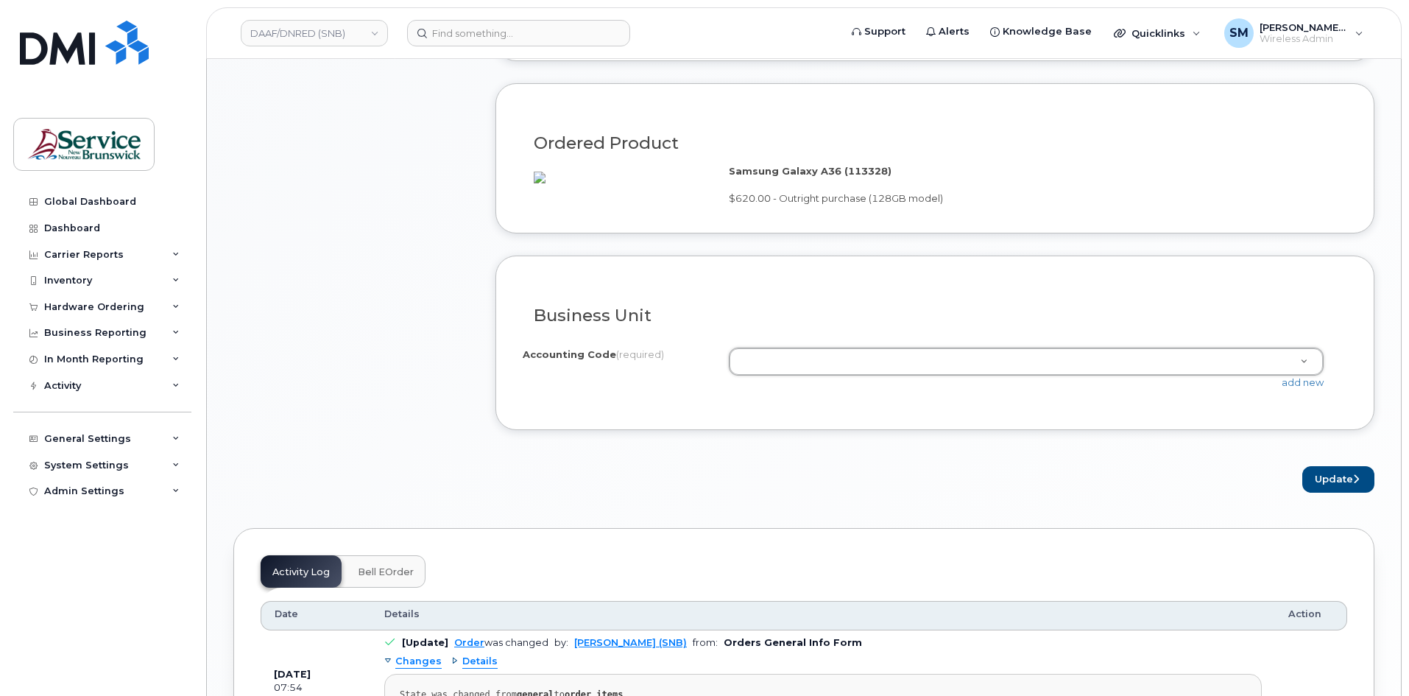
drag, startPoint x: 1359, startPoint y: 327, endPoint x: 1360, endPoint y: 371, distance: 44.2
click at [1311, 388] on link "add new" at bounding box center [1303, 382] width 42 height 12
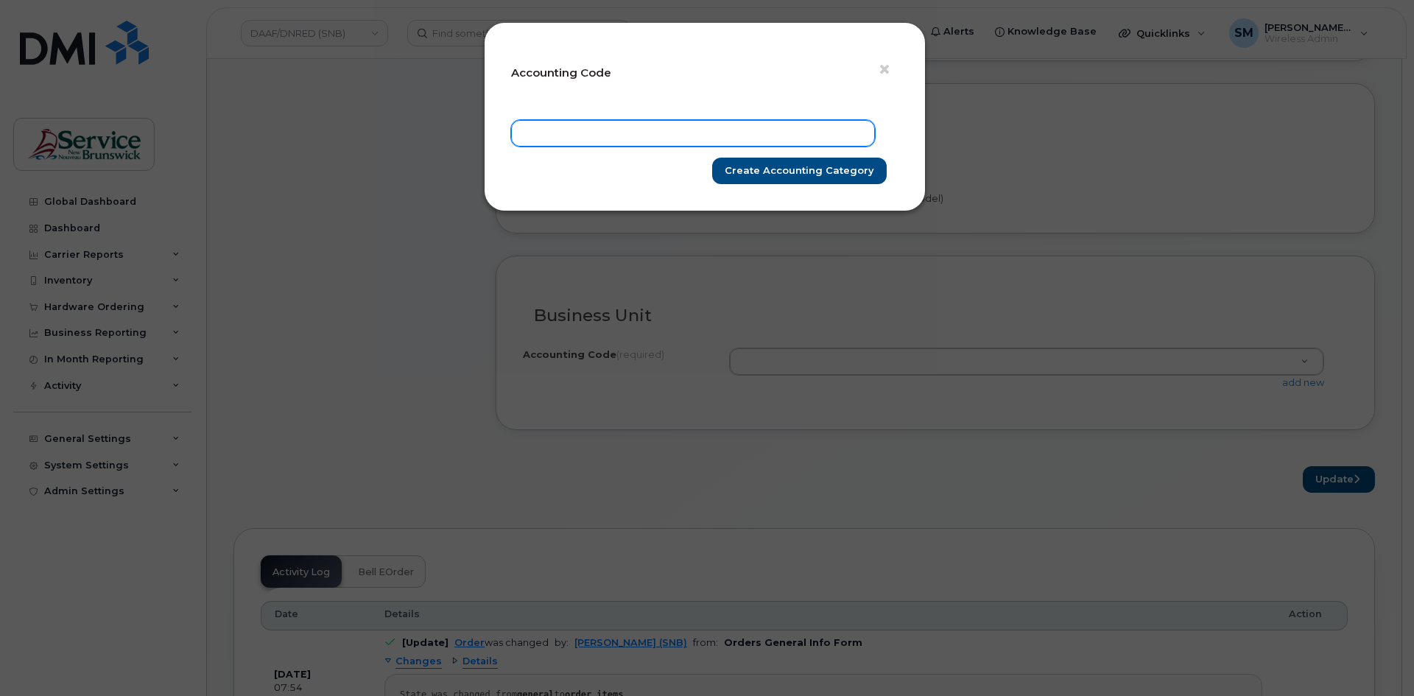
click at [748, 135] on input "text" at bounding box center [693, 133] width 364 height 27
paste input "60.6092.6004.4866.H060.0000.H42101"
type input "60.6092.6004.4866.H060.0000.H42101"
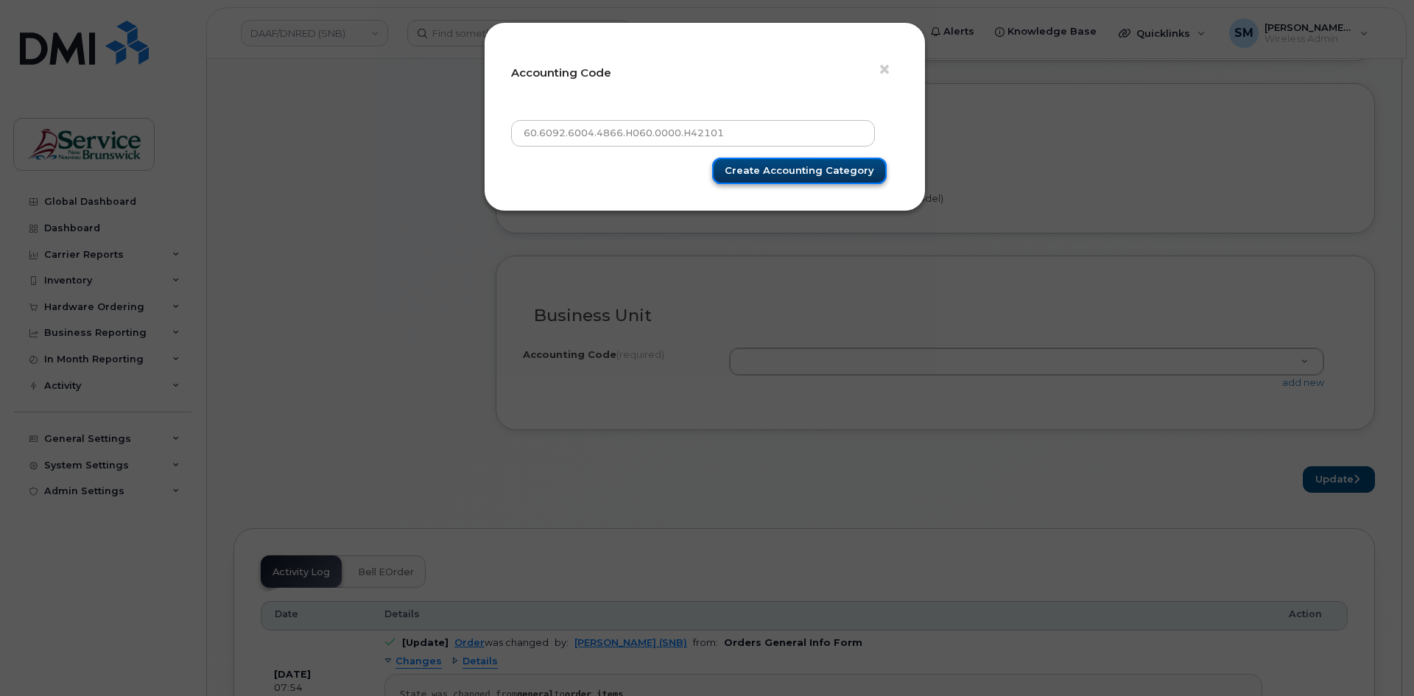
click at [795, 176] on input "Create Accounting category" at bounding box center [799, 171] width 175 height 27
type input "Create Accounting category"
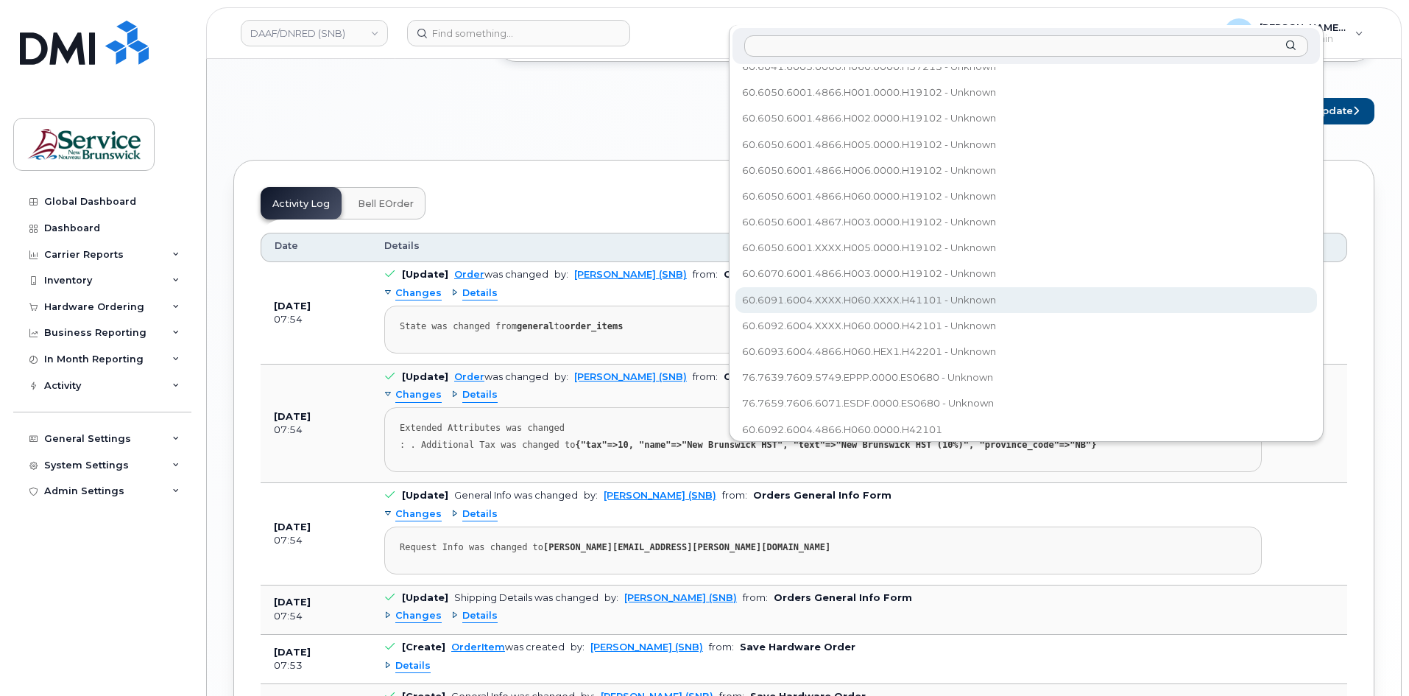
scroll to position [357, 0]
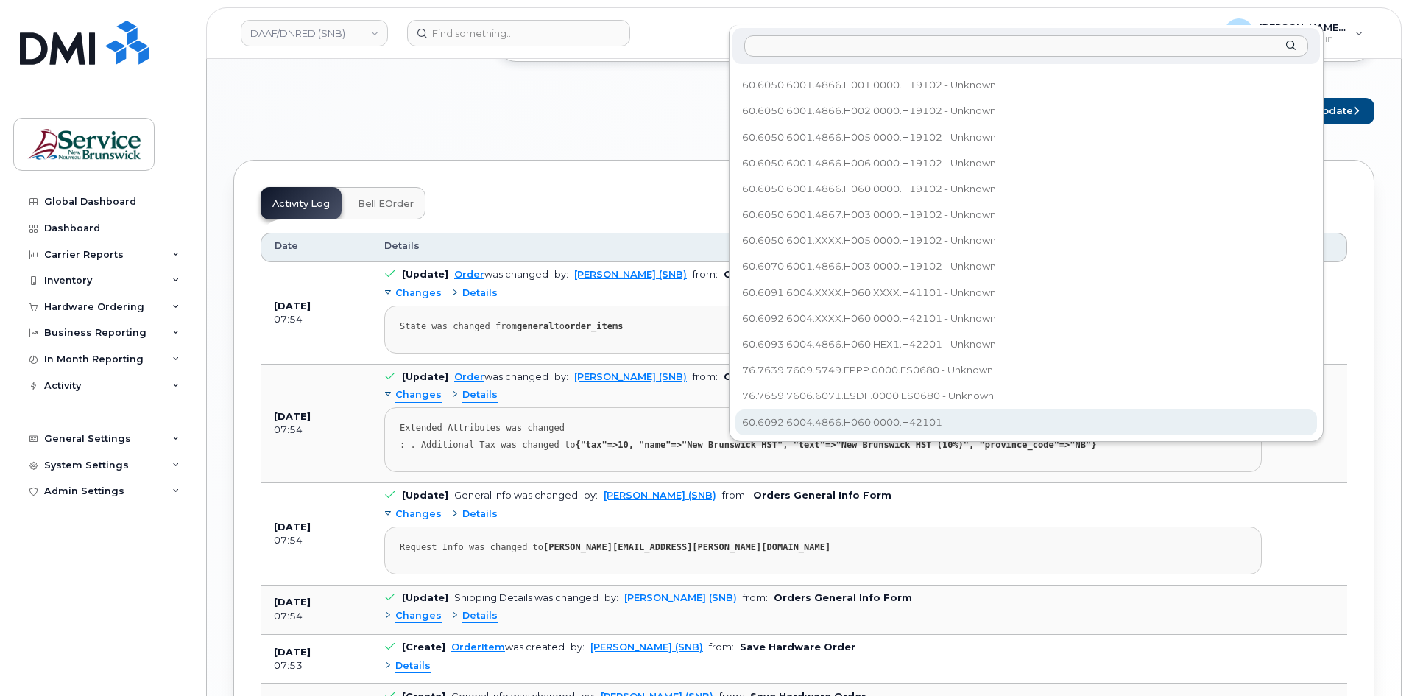
select select "60.6092.6004.4866.H060.0000.H42101"
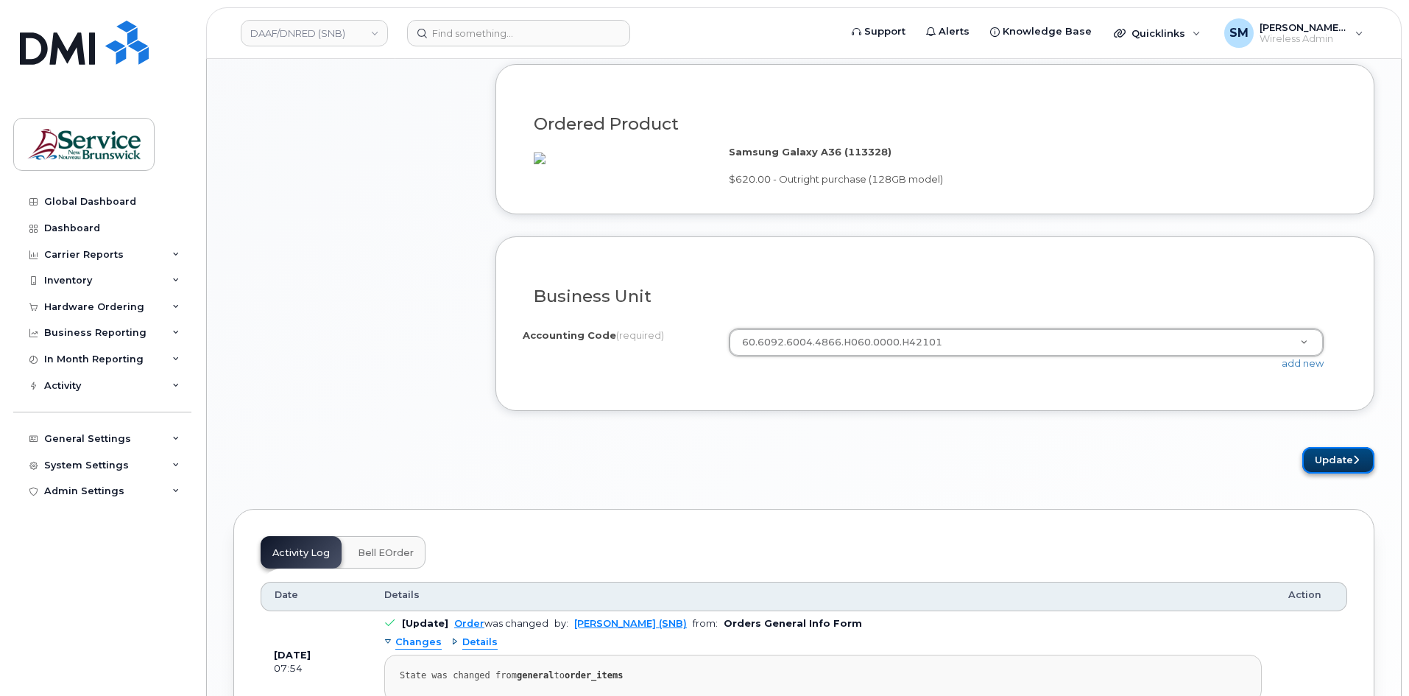
click at [1358, 465] on icon "submit" at bounding box center [1356, 460] width 6 height 10
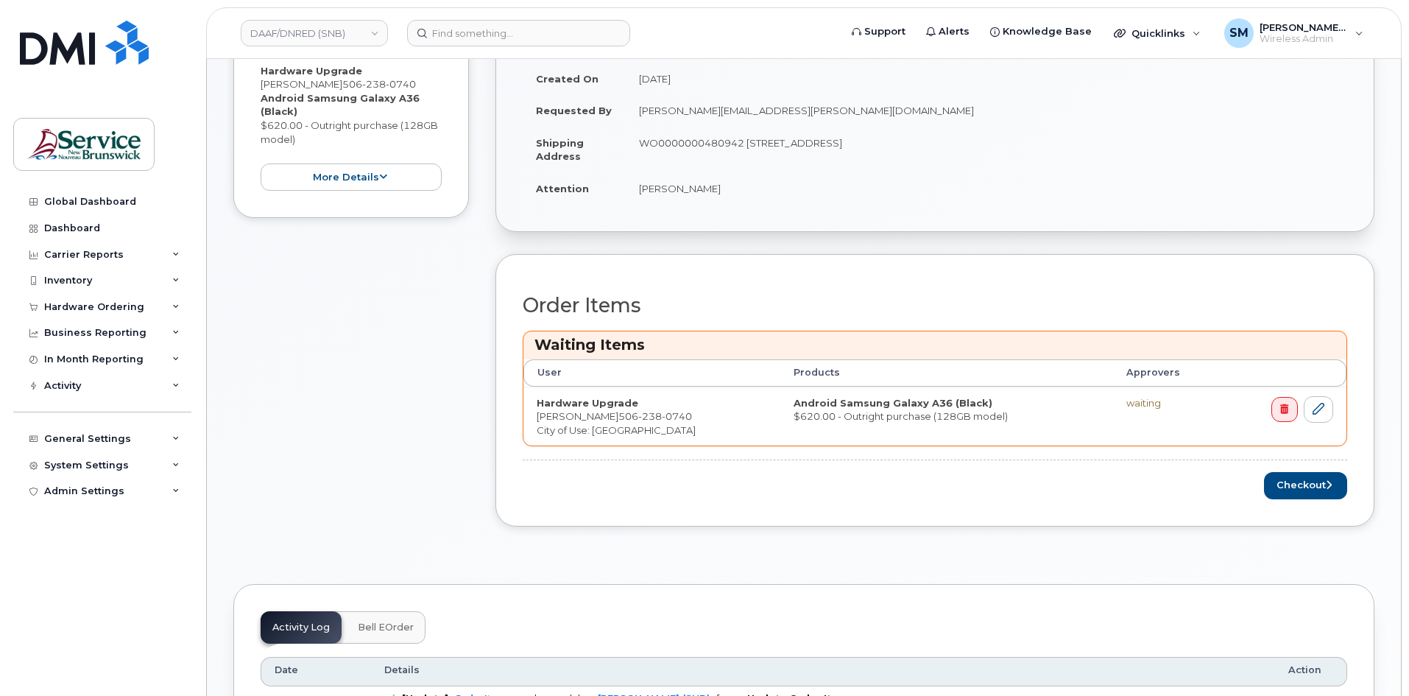
scroll to position [515, 0]
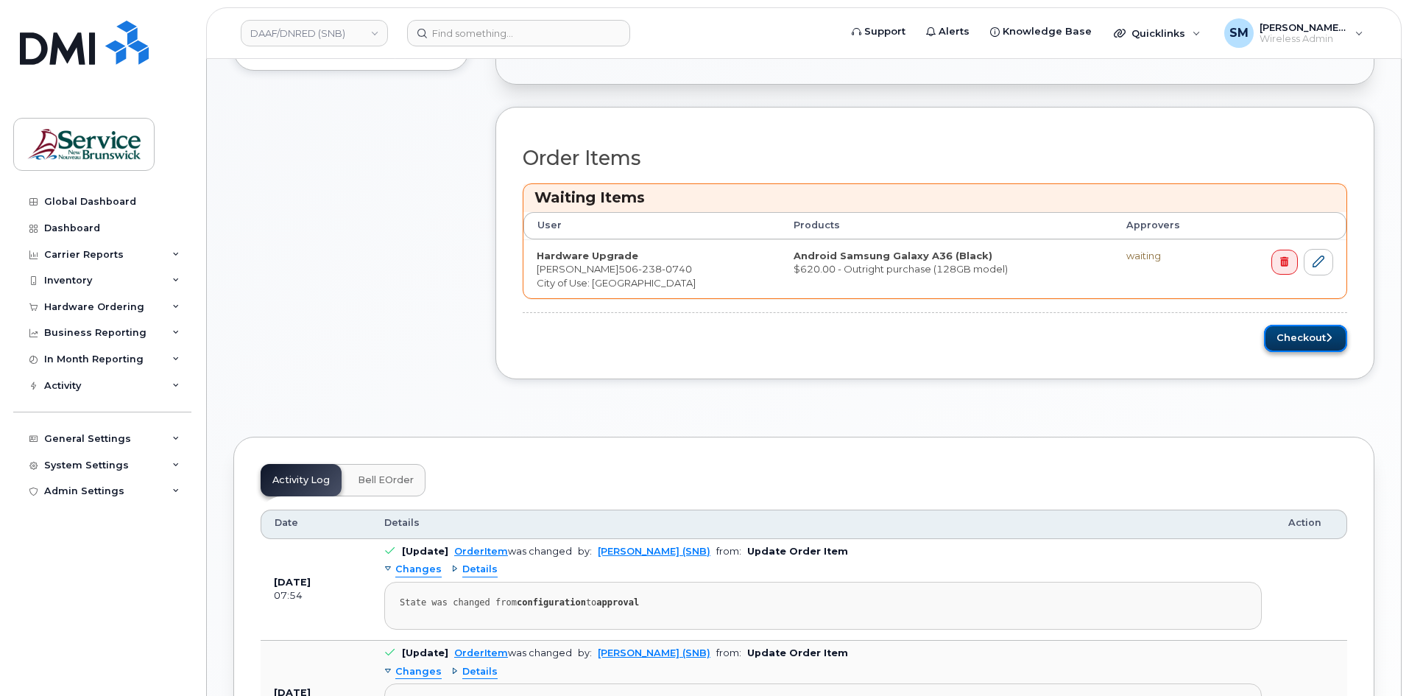
click at [1321, 337] on button "Checkout" at bounding box center [1305, 338] width 83 height 27
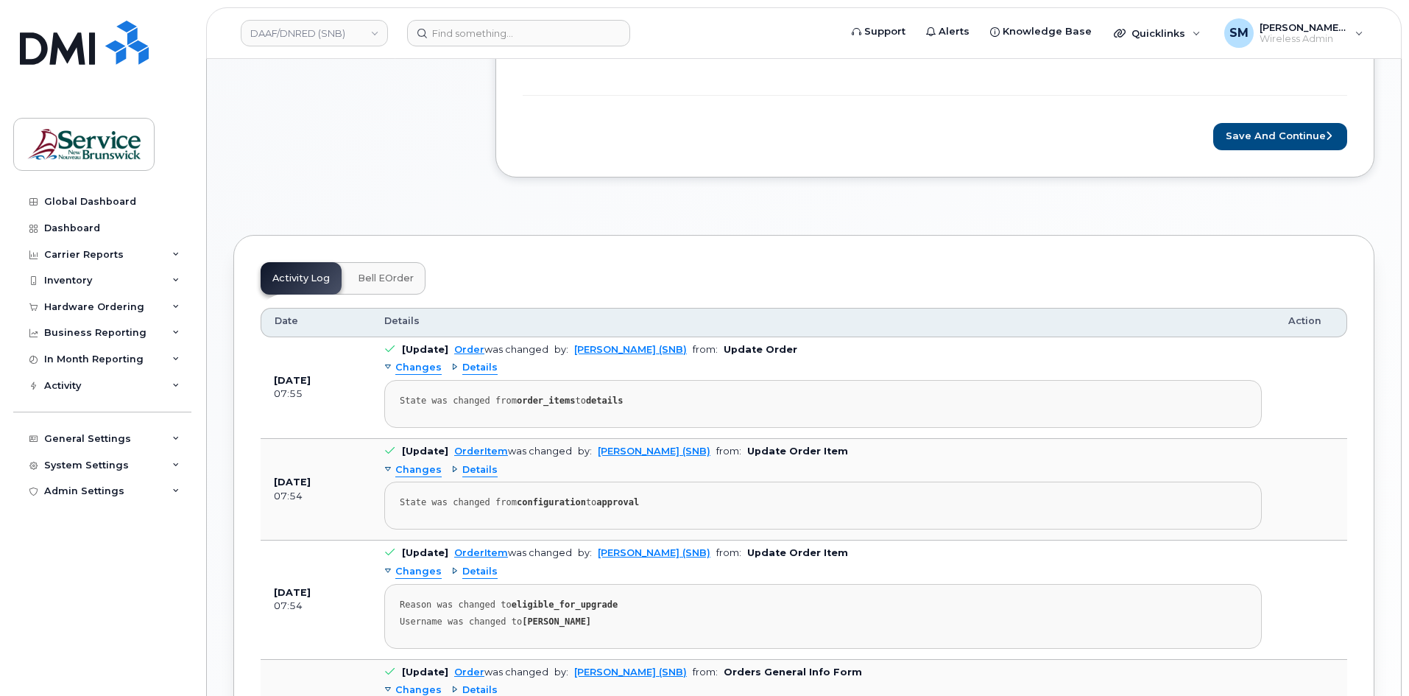
scroll to position [221, 0]
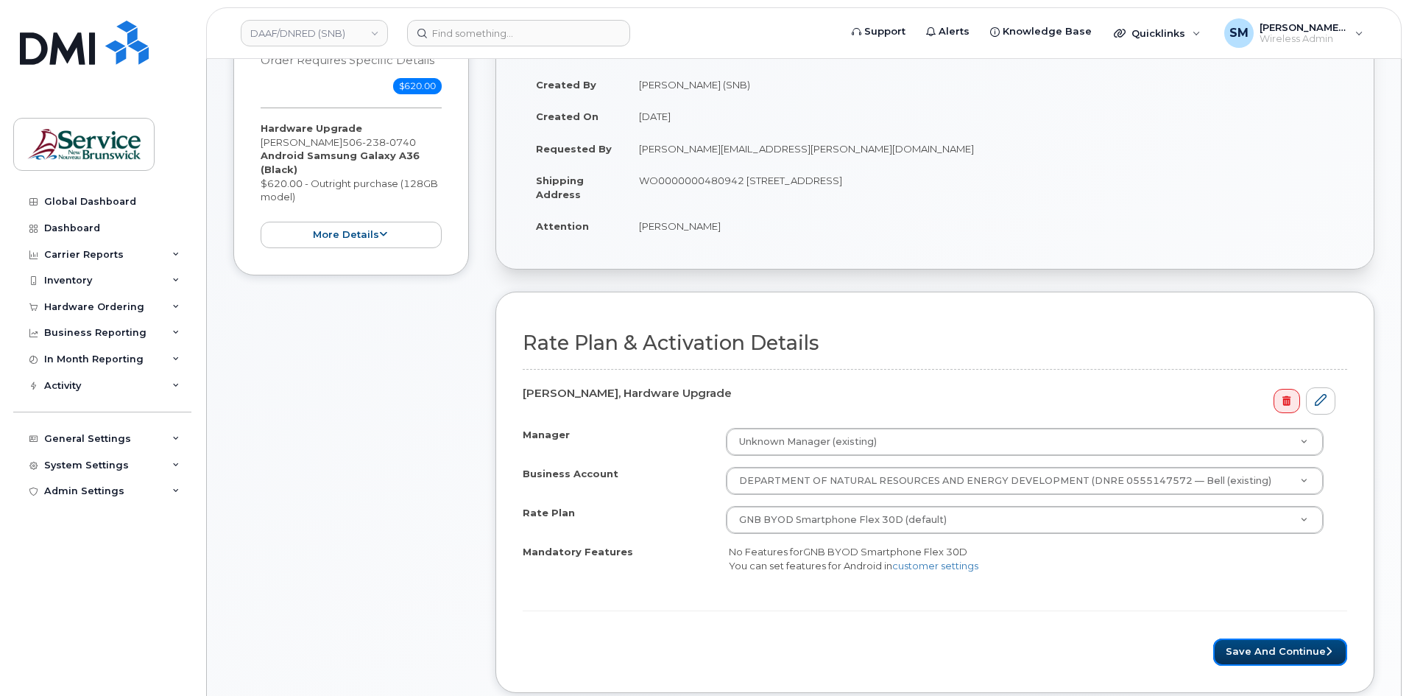
drag, startPoint x: 1310, startPoint y: 647, endPoint x: 1308, endPoint y: 610, distance: 36.2
click at [1309, 647] on button "Save and Continue" at bounding box center [1281, 651] width 134 height 27
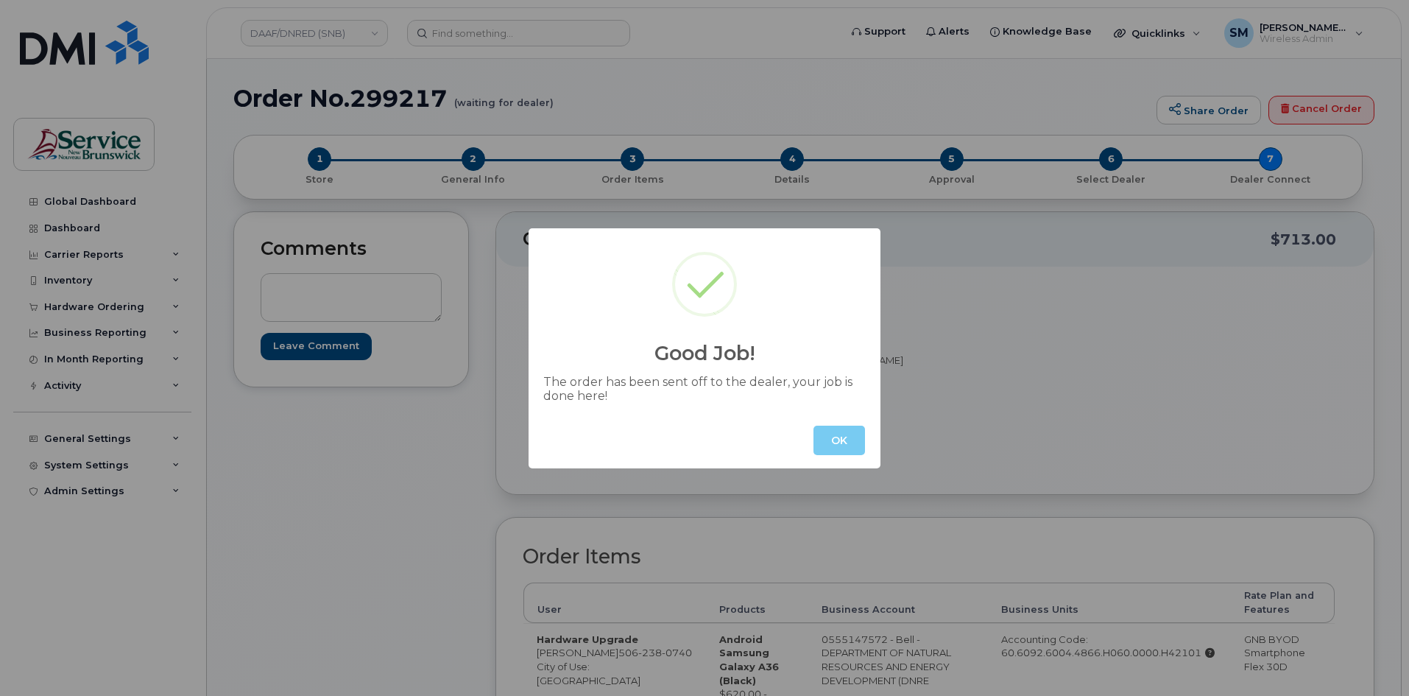
click at [842, 430] on button "OK" at bounding box center [840, 440] width 52 height 29
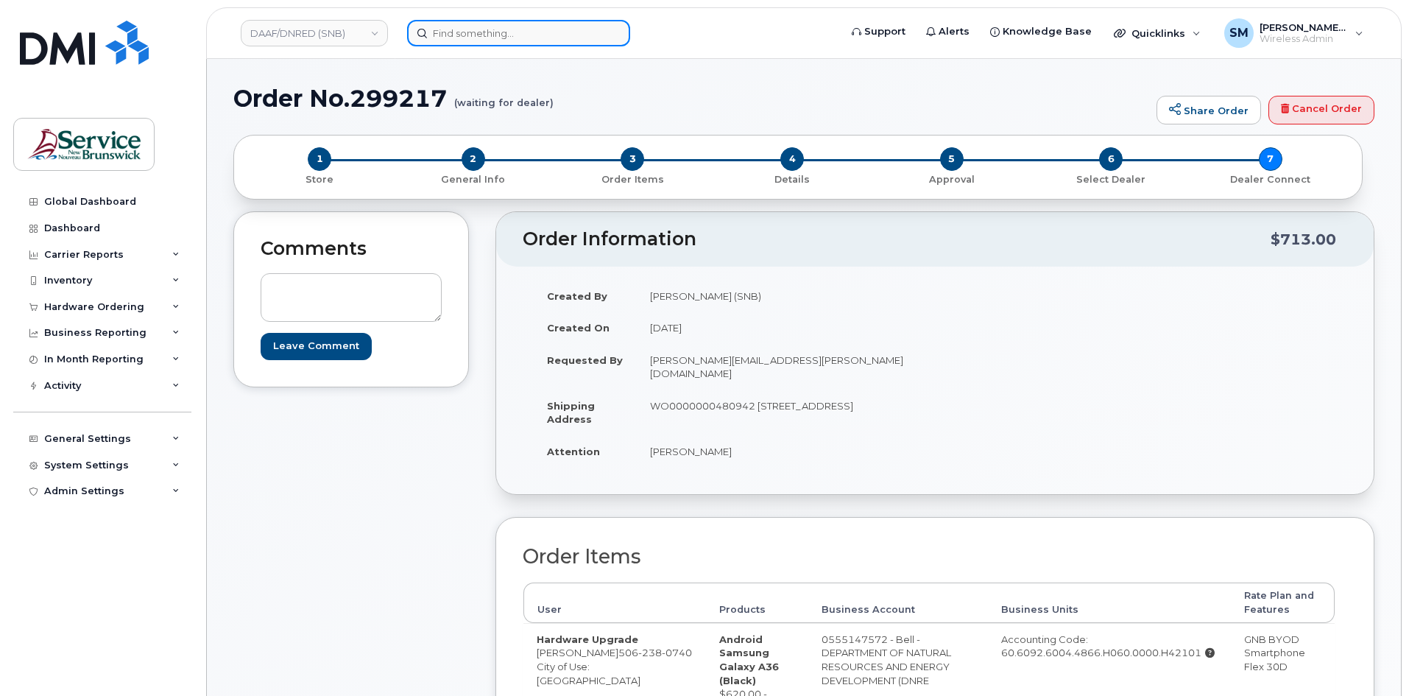
click at [457, 39] on input at bounding box center [518, 33] width 223 height 27
paste input "5064781973"
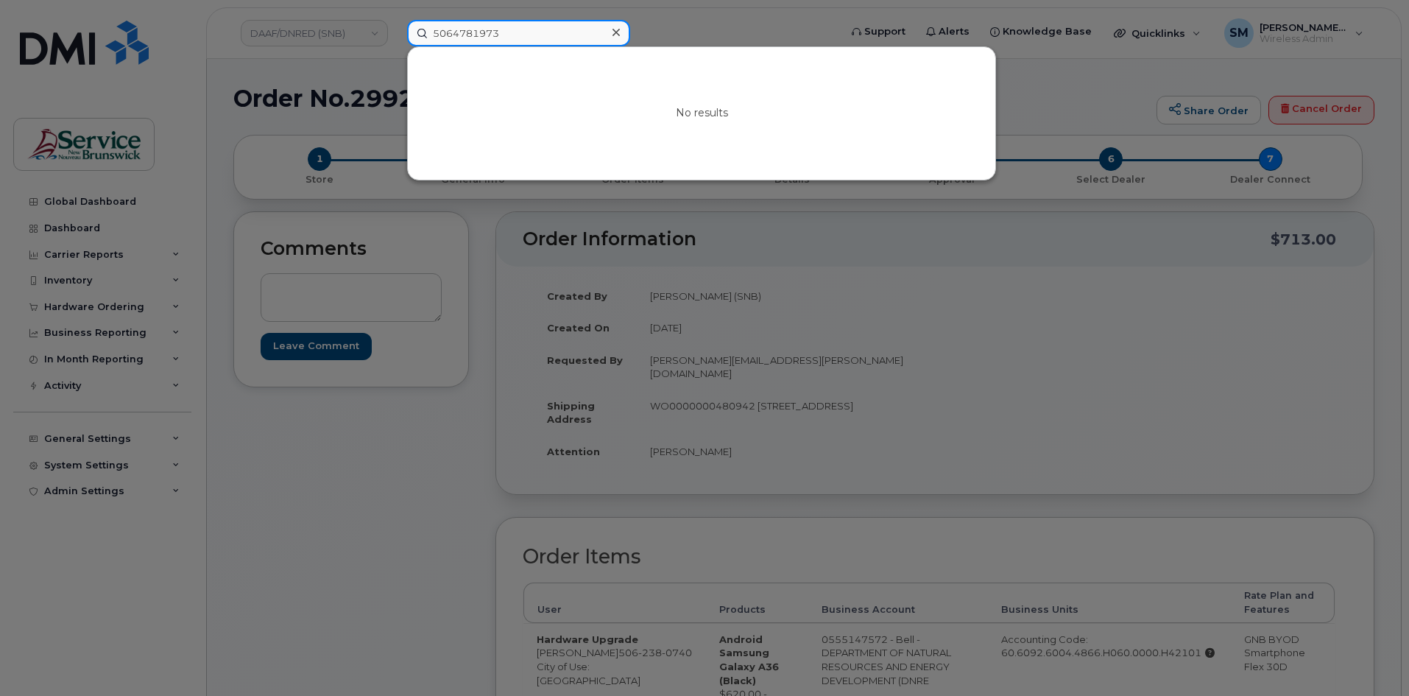
type input "5064781973"
